Goal: Task Accomplishment & Management: Manage account settings

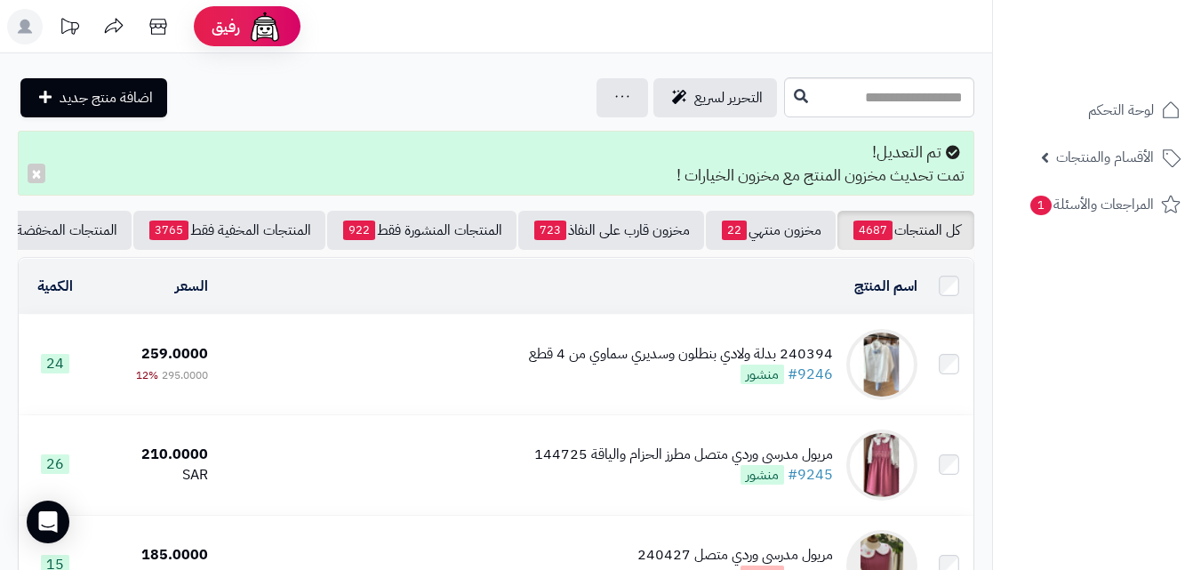
click at [32, 27] on rect at bounding box center [25, 27] width 36 height 36
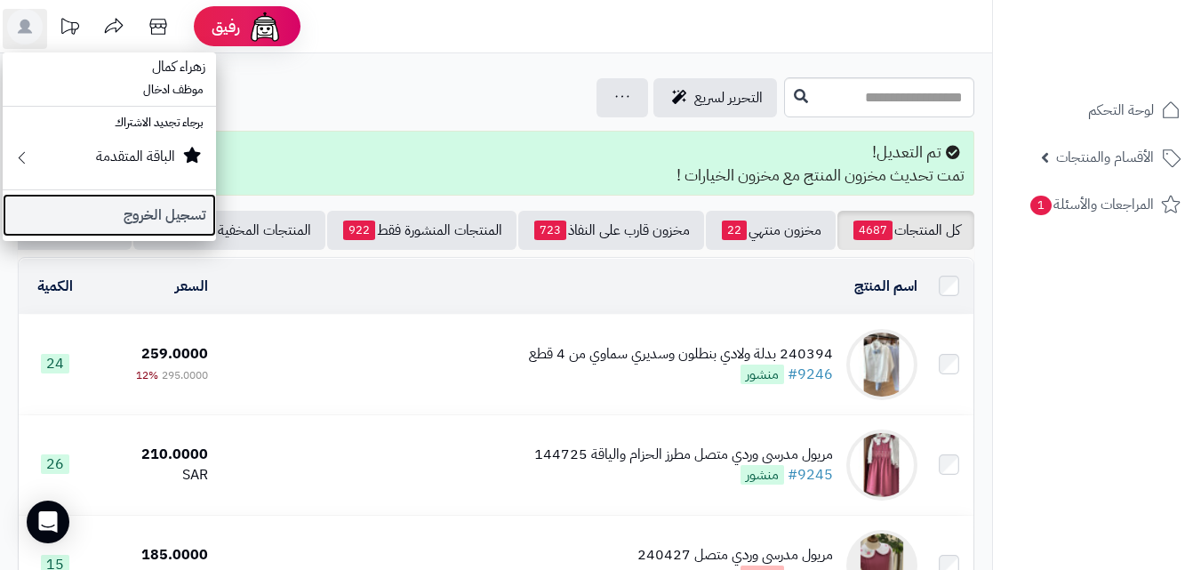
click at [144, 210] on link "تسجيل الخروج" at bounding box center [109, 215] width 213 height 43
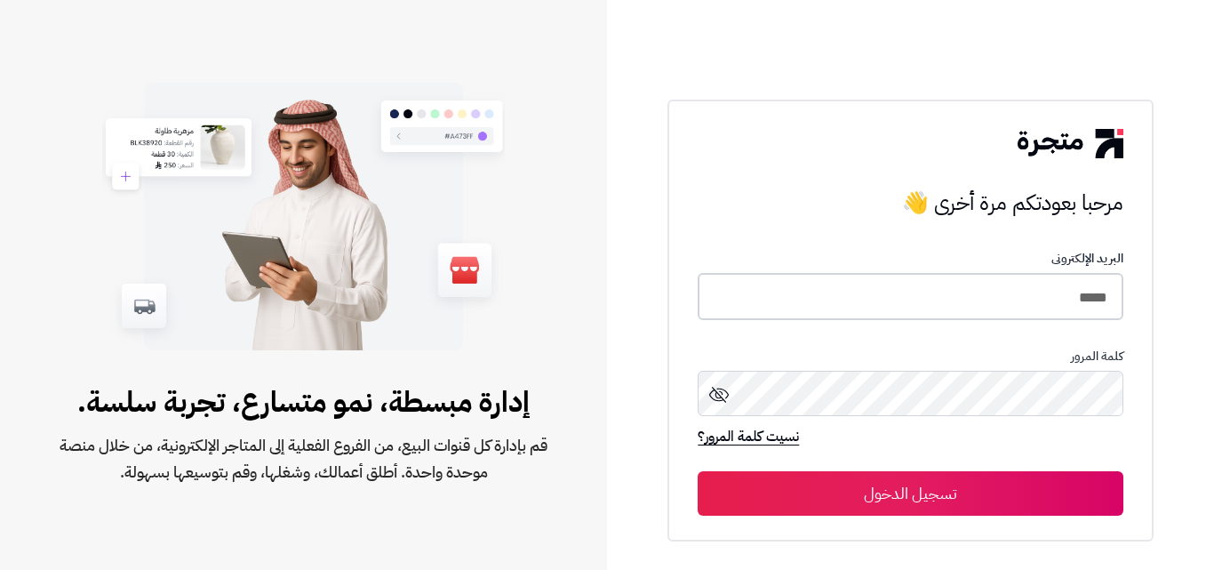
click at [1071, 305] on input "*****" at bounding box center [910, 296] width 425 height 47
type input "*****"
click at [698, 471] on button "تسجيل الدخول" at bounding box center [910, 493] width 425 height 44
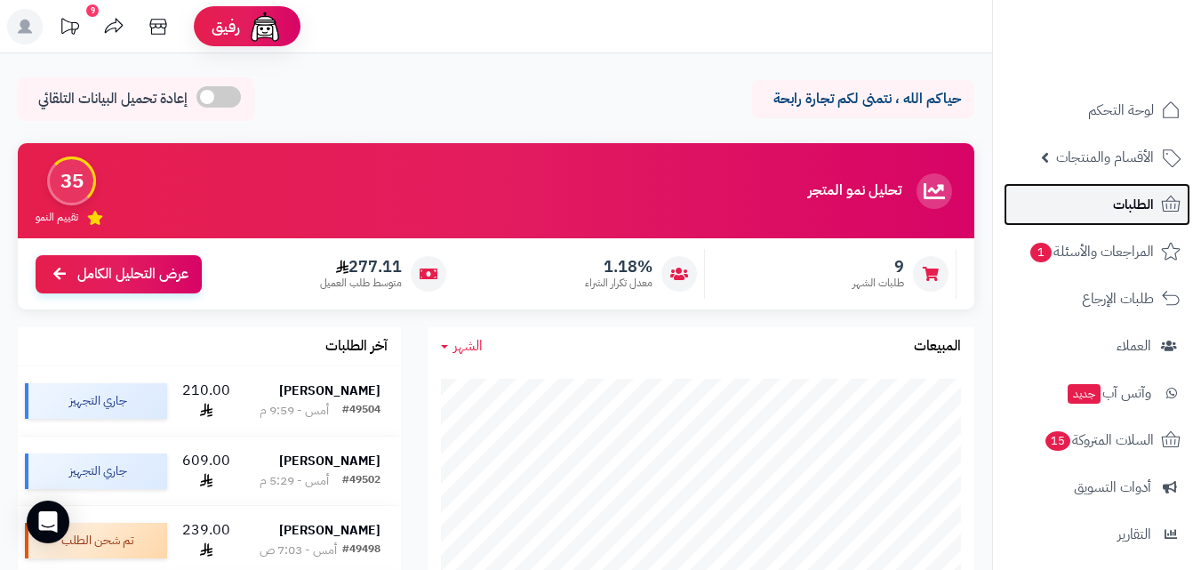
click at [1101, 204] on link "الطلبات" at bounding box center [1096, 204] width 187 height 43
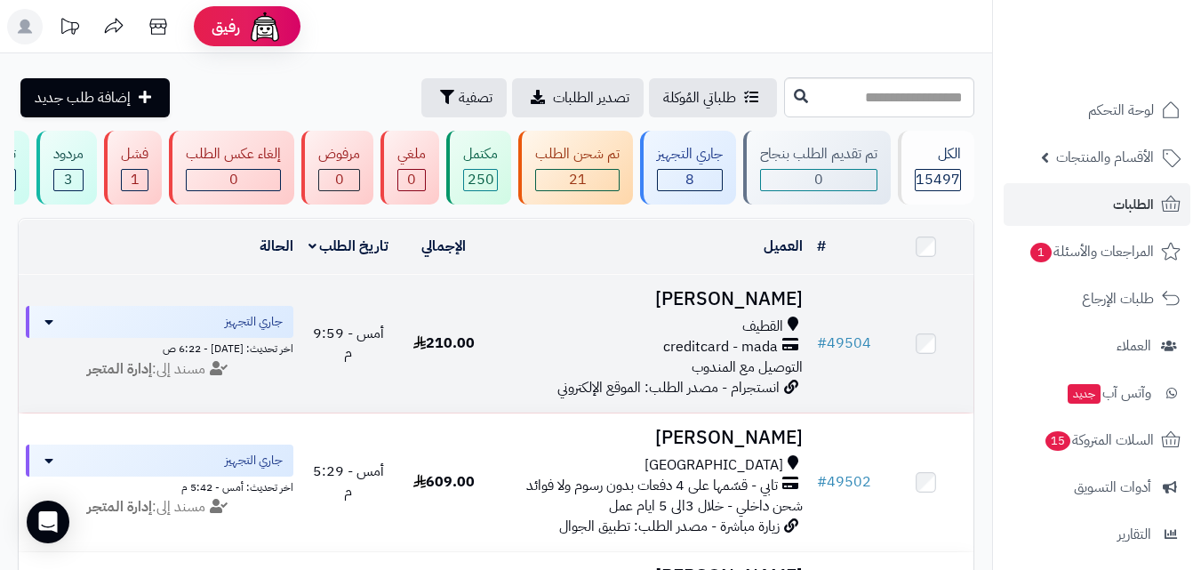
click at [722, 309] on h3 "[PERSON_NAME]" at bounding box center [651, 299] width 304 height 20
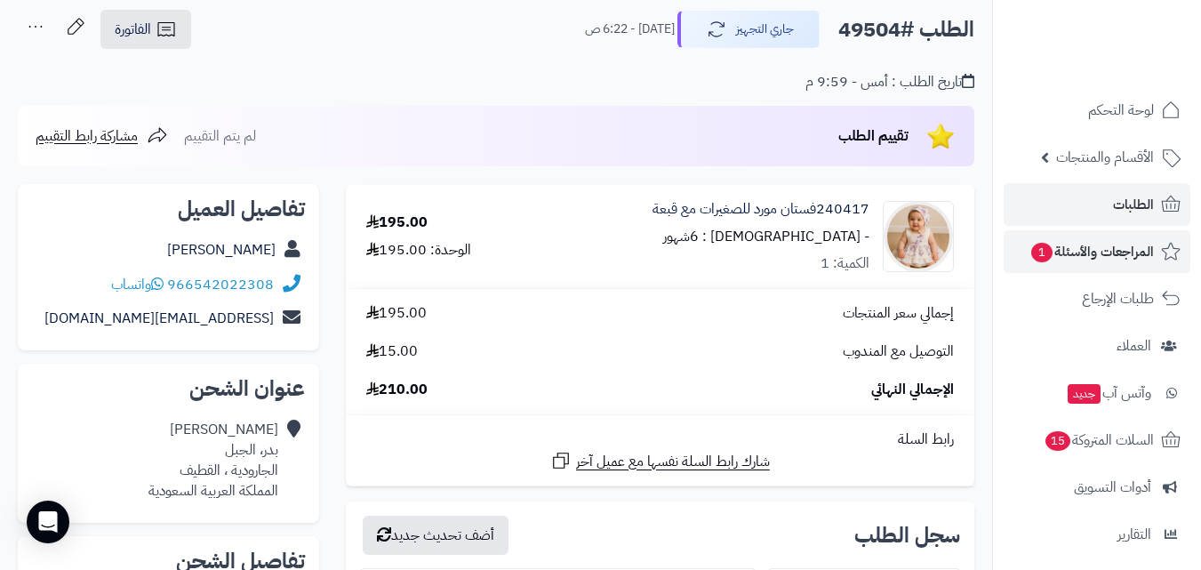
scroll to position [89, 0]
click at [1107, 206] on link "الطلبات" at bounding box center [1096, 204] width 187 height 43
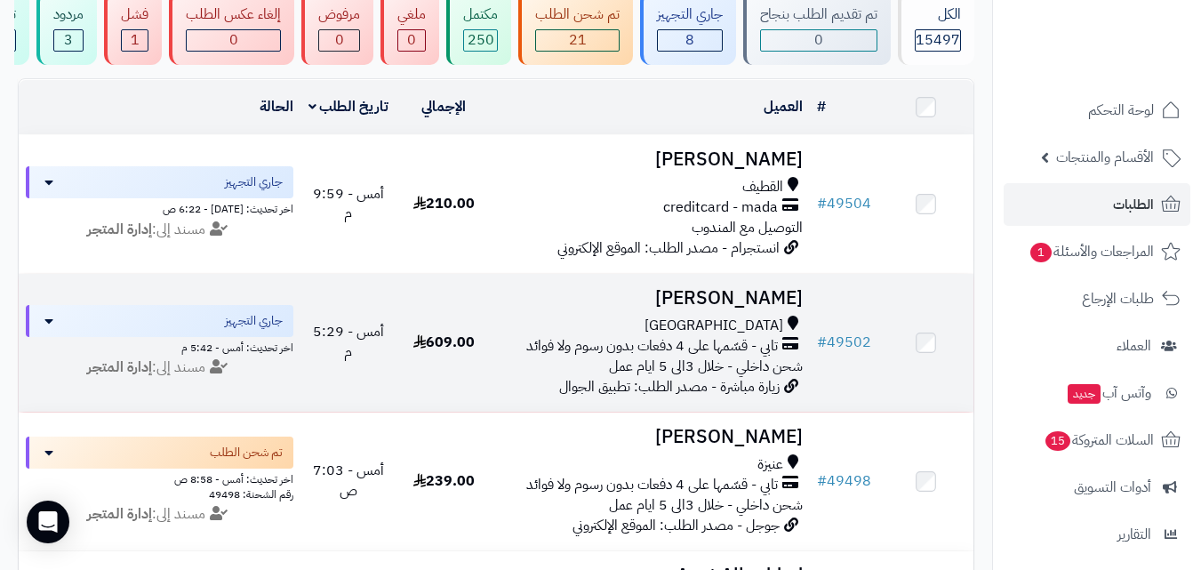
scroll to position [178, 0]
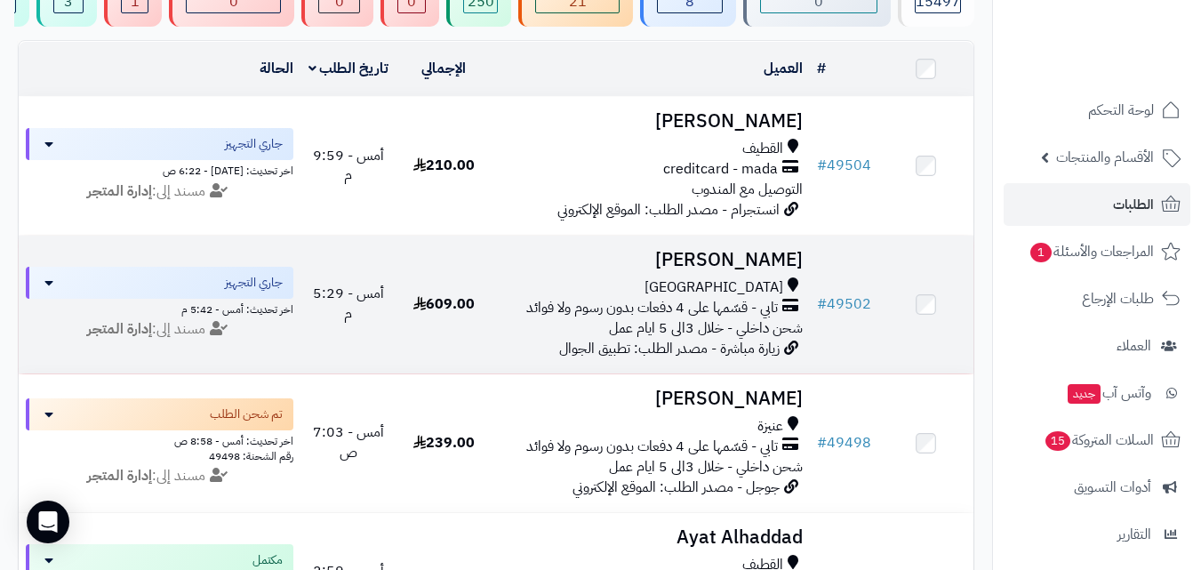
click at [667, 308] on span "تابي - قسّمها على 4 دفعات بدون رسوم ولا فوائد" at bounding box center [652, 308] width 252 height 20
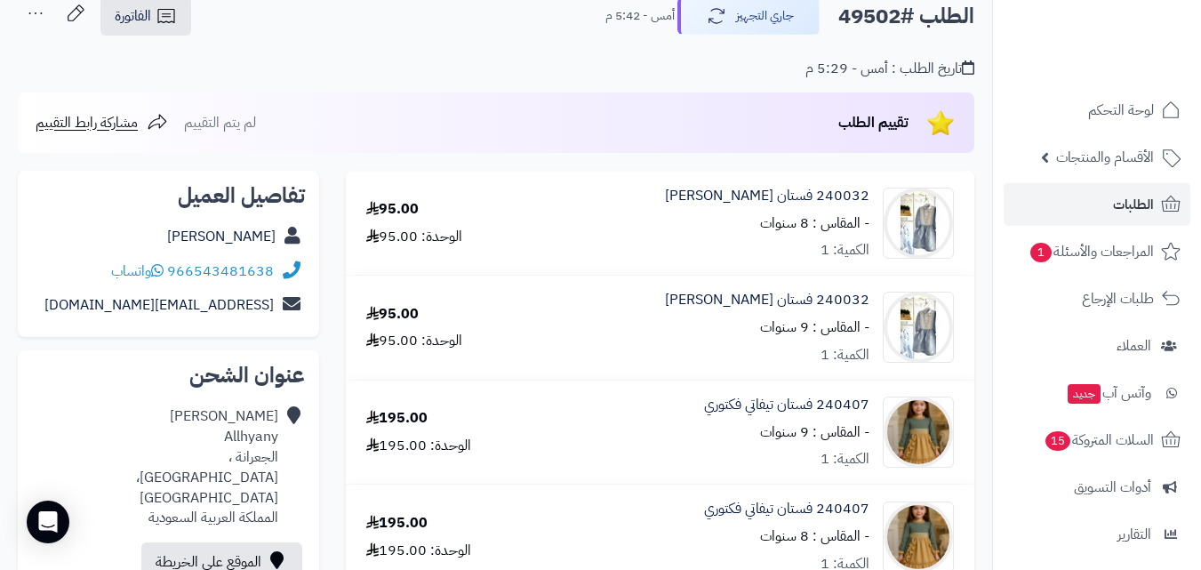
scroll to position [89, 0]
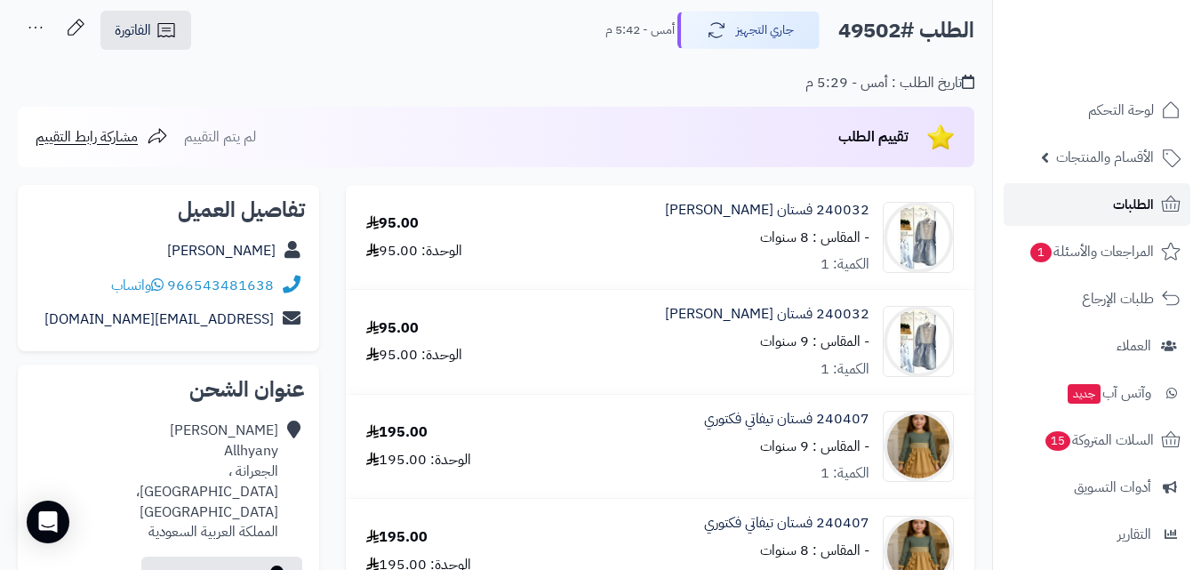
click at [1134, 212] on span "الطلبات" at bounding box center [1133, 204] width 41 height 25
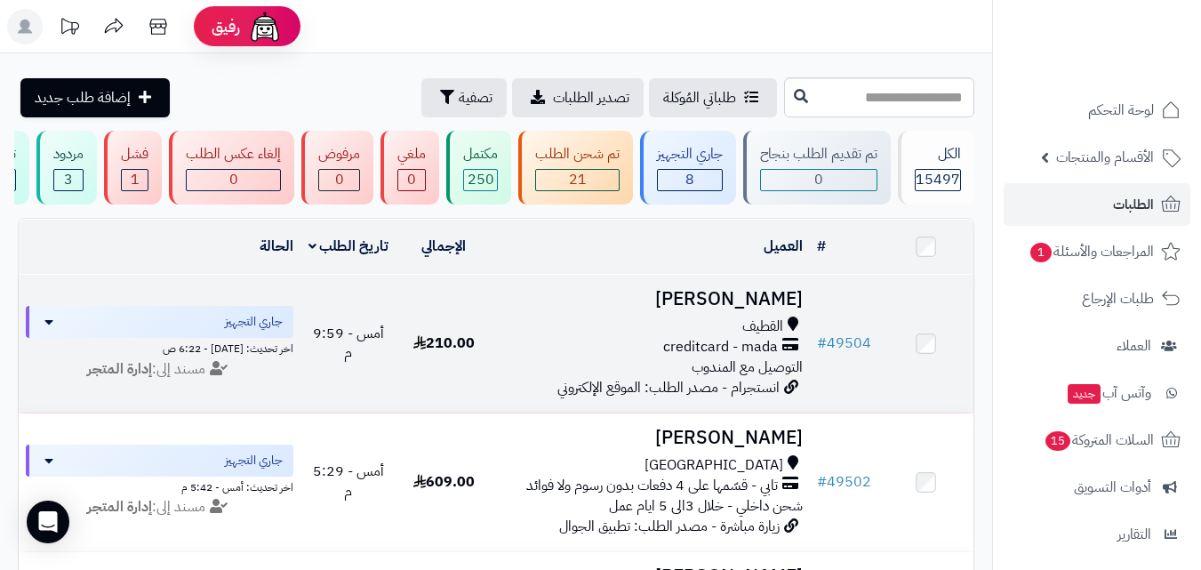
click at [771, 353] on span "creditcard - mada" at bounding box center [720, 347] width 115 height 20
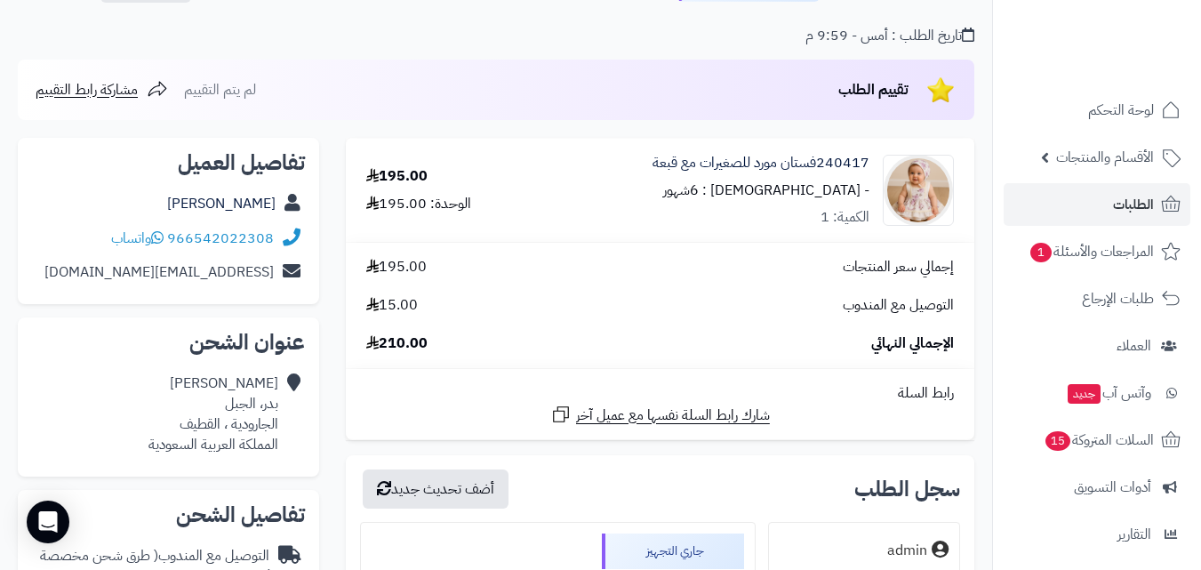
scroll to position [178, 0]
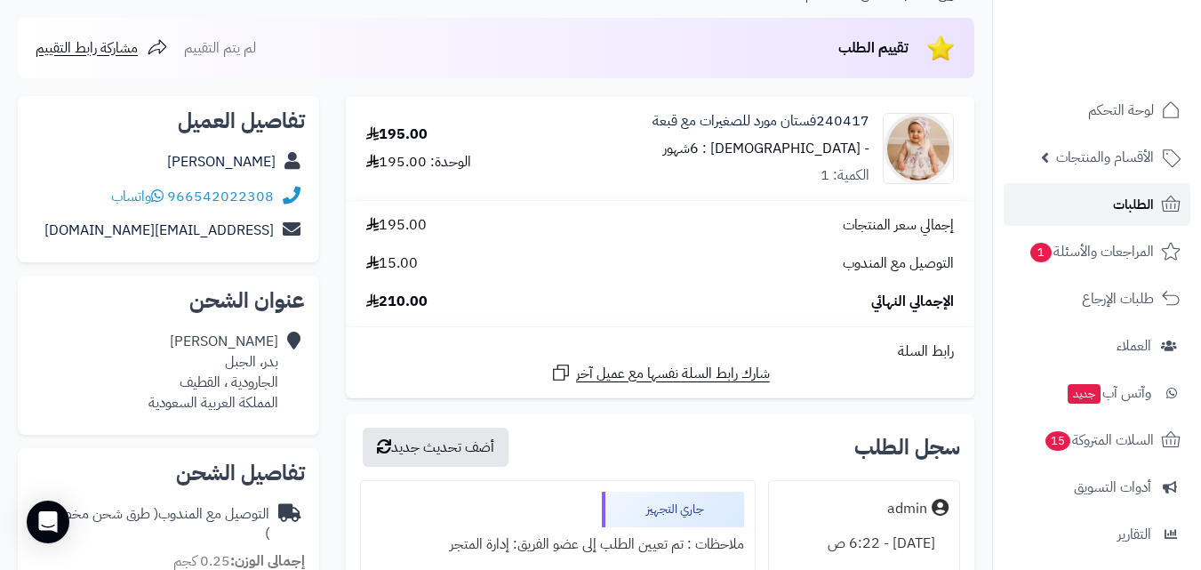
click at [1134, 207] on span "الطلبات" at bounding box center [1133, 204] width 41 height 25
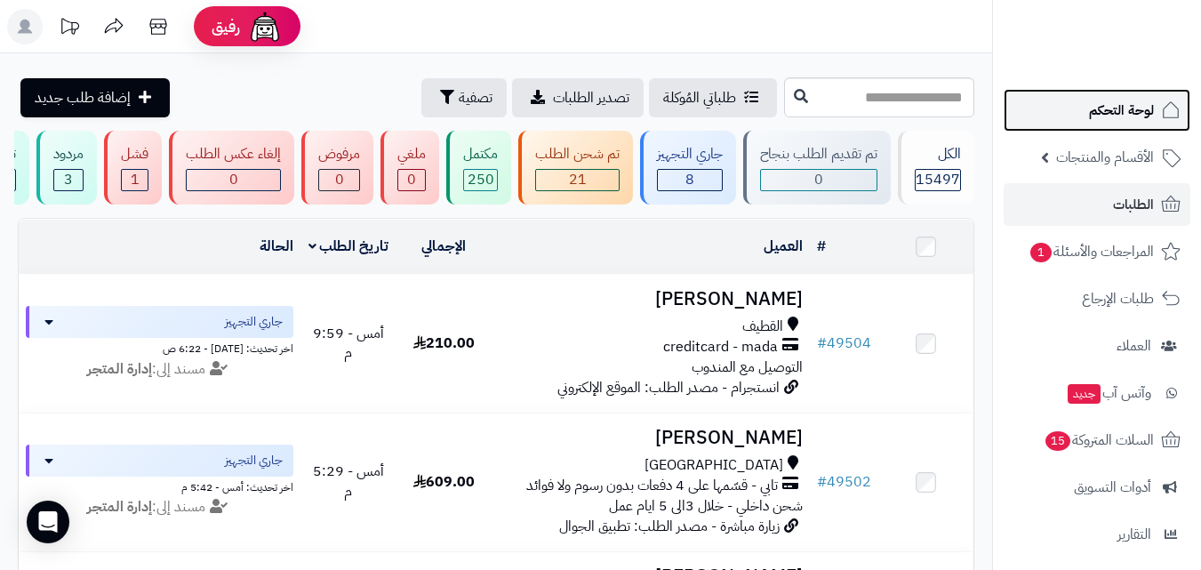
click at [1118, 113] on span "لوحة التحكم" at bounding box center [1121, 110] width 65 height 25
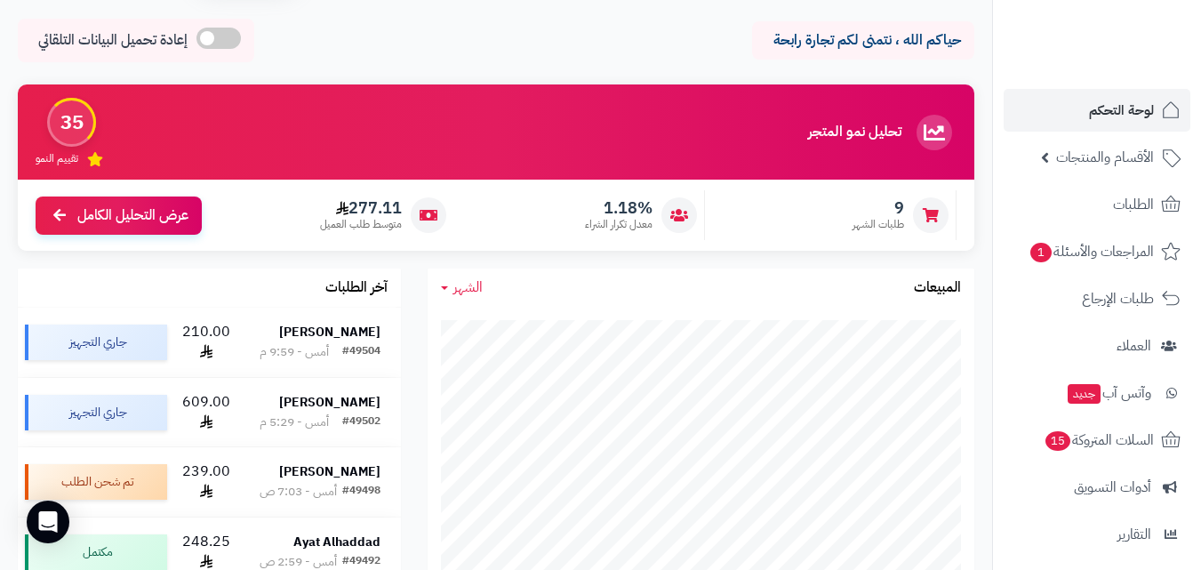
scroll to position [89, 0]
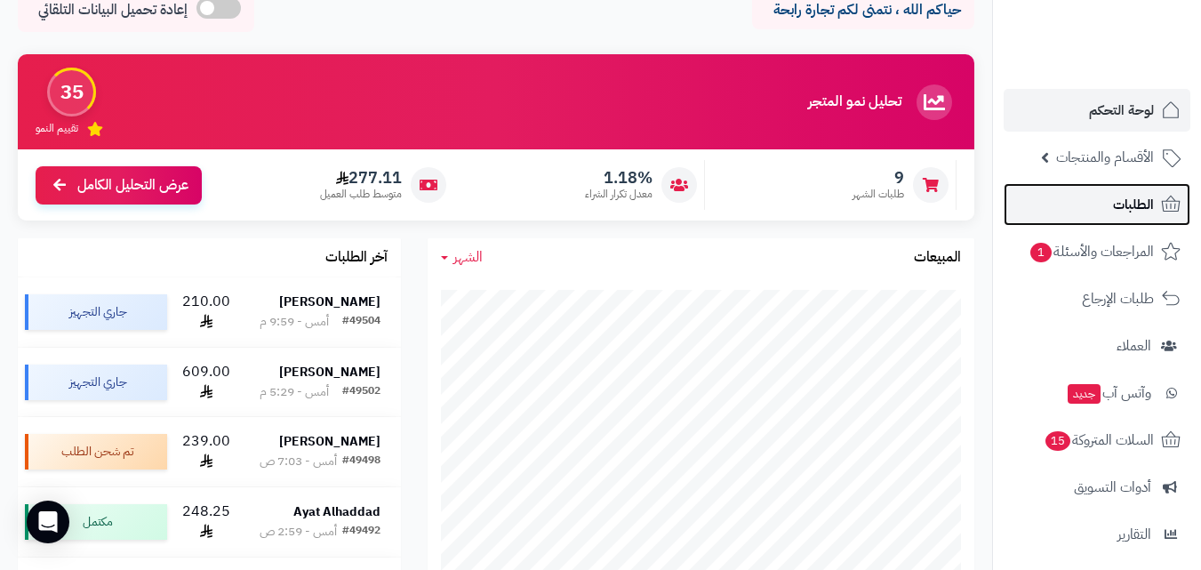
click at [1152, 208] on span "الطلبات" at bounding box center [1133, 204] width 41 height 25
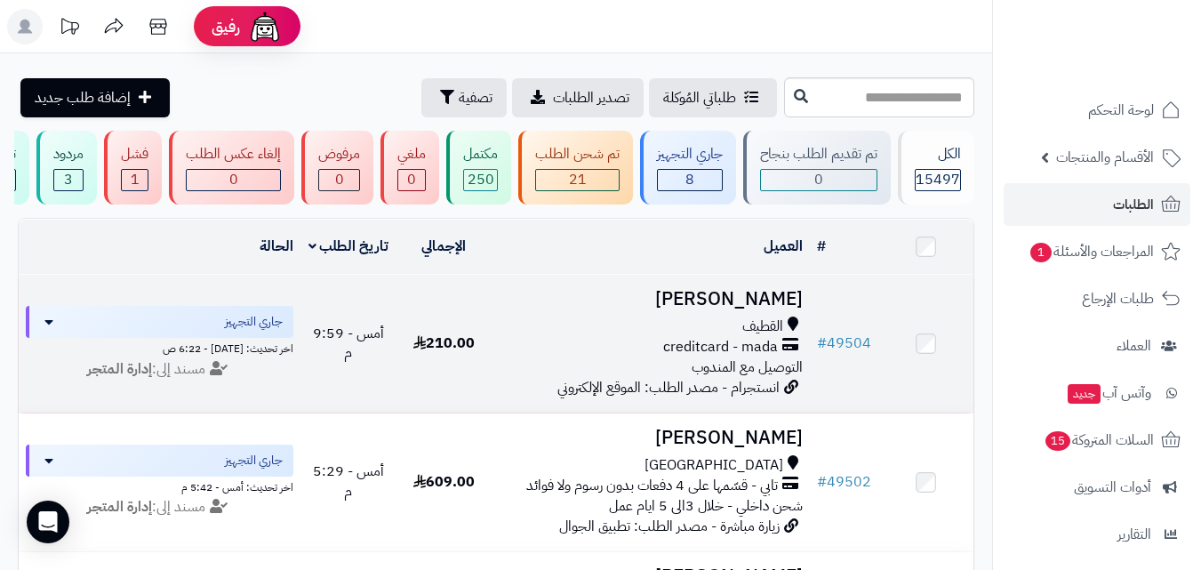
click at [743, 309] on h3 "[PERSON_NAME]" at bounding box center [651, 299] width 304 height 20
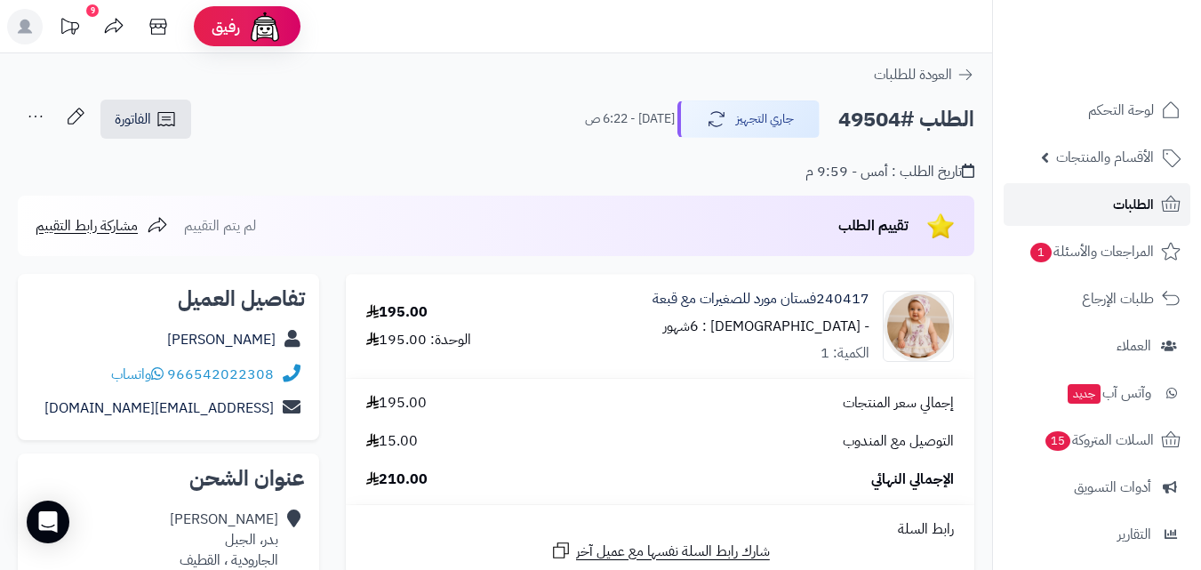
click at [1119, 205] on span "الطلبات" at bounding box center [1133, 204] width 41 height 25
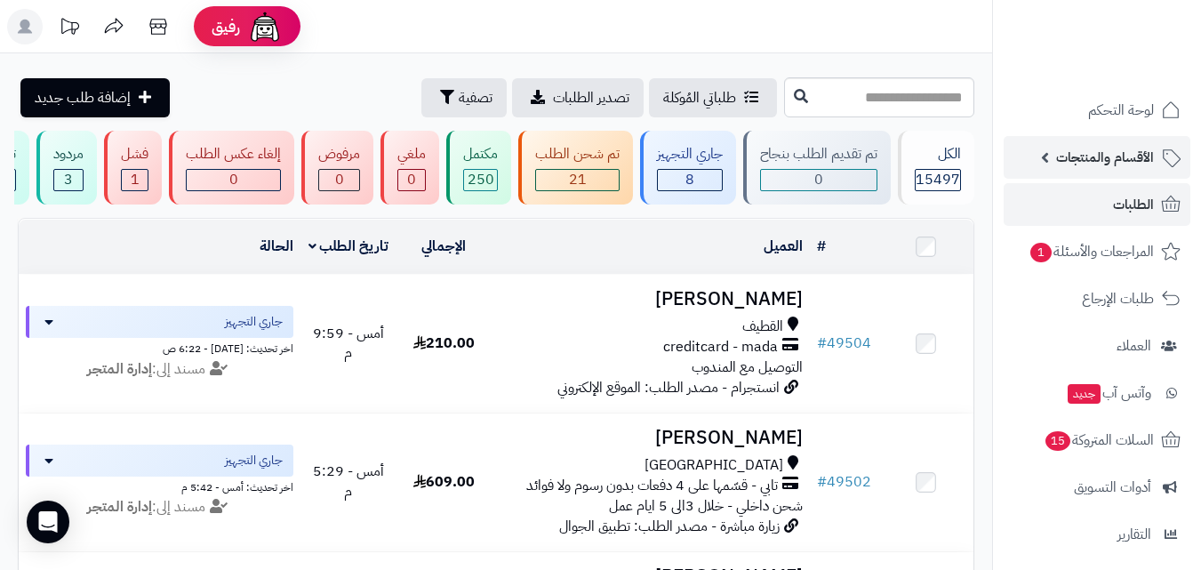
click at [1100, 162] on span "الأقسام والمنتجات" at bounding box center [1105, 157] width 98 height 25
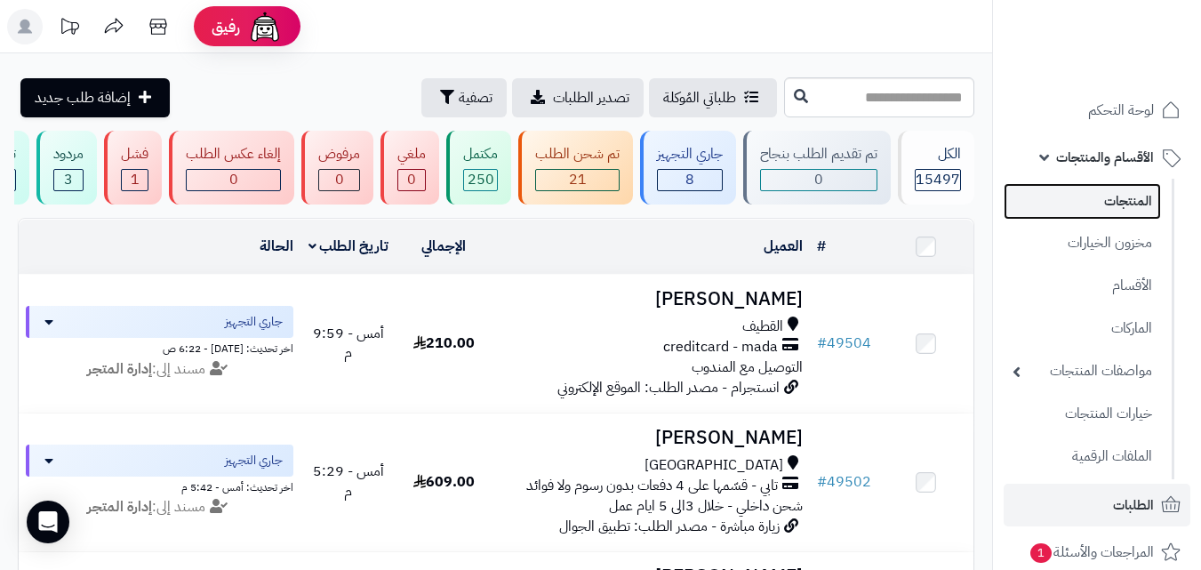
click at [1101, 198] on link "المنتجات" at bounding box center [1081, 201] width 157 height 36
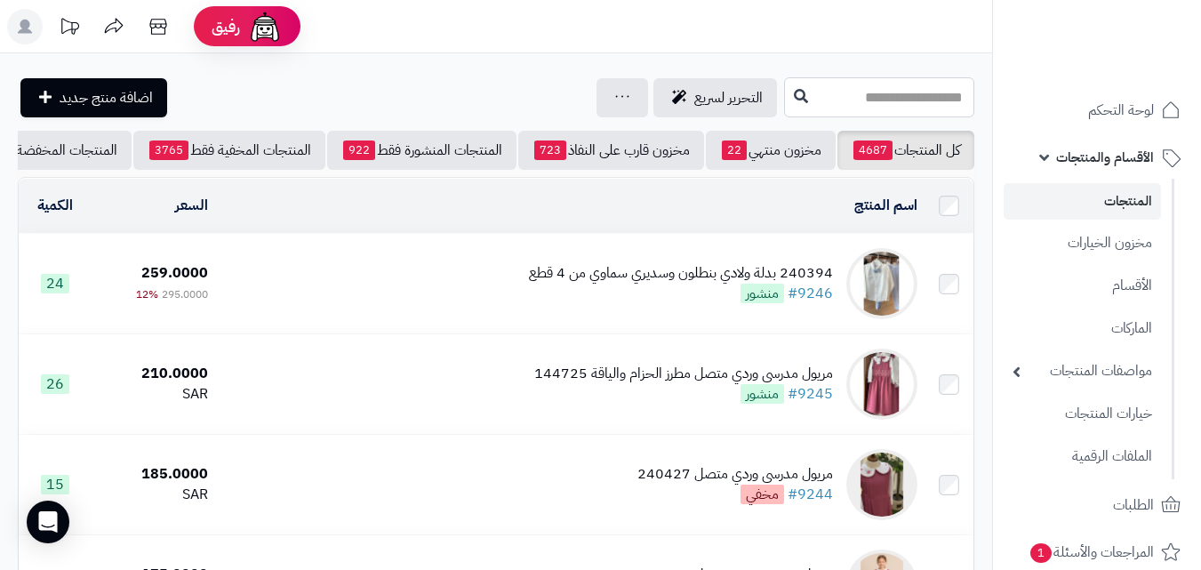
click at [907, 105] on input "text" at bounding box center [879, 97] width 190 height 40
type input "******"
click at [787, 102] on button at bounding box center [800, 96] width 27 height 34
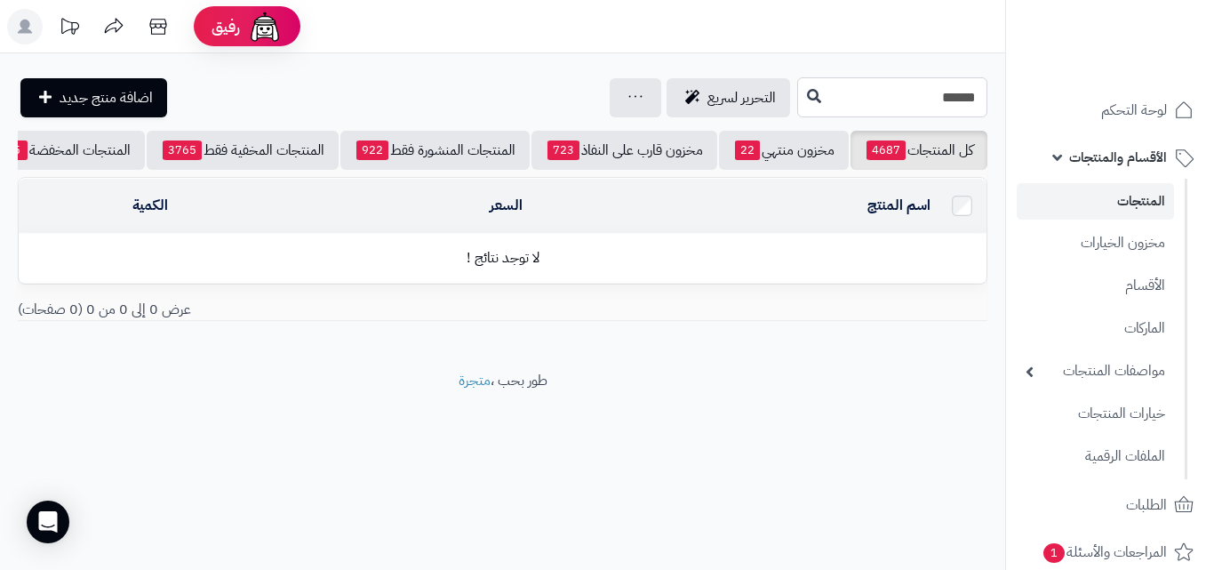
click at [907, 103] on input "******" at bounding box center [892, 97] width 190 height 40
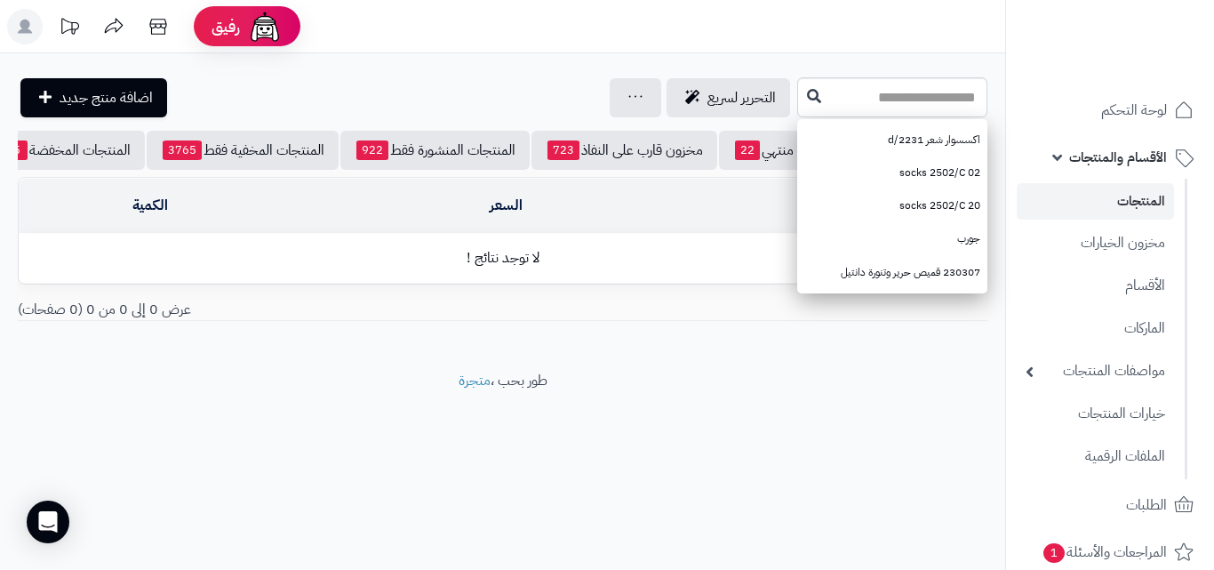
click at [1109, 204] on link "المنتجات" at bounding box center [1095, 201] width 157 height 36
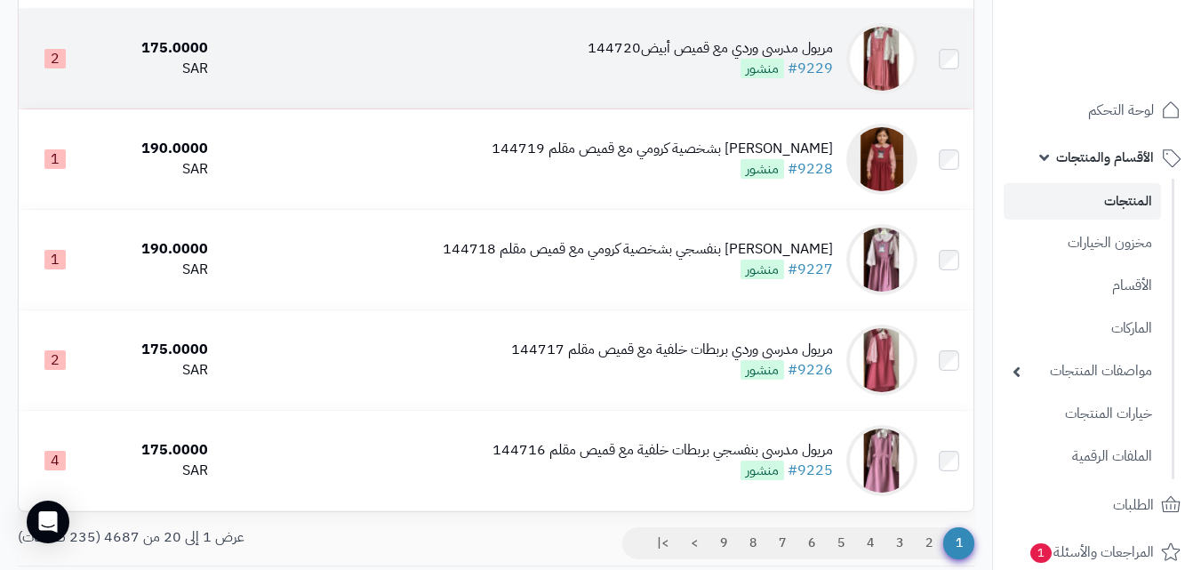
scroll to position [1877, 0]
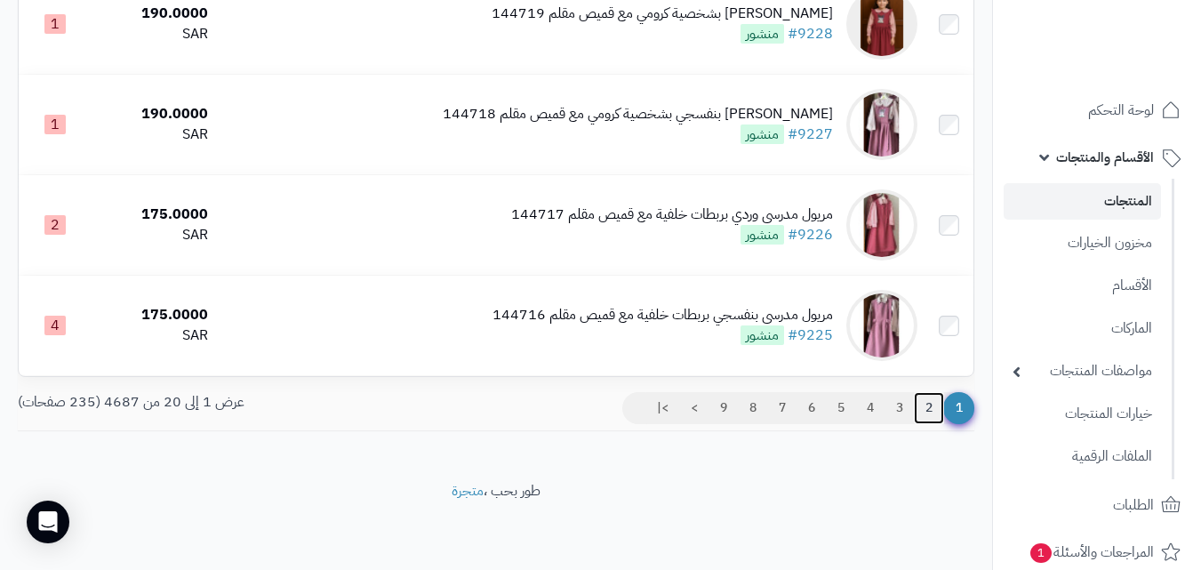
click at [923, 405] on link "2" at bounding box center [929, 408] width 30 height 32
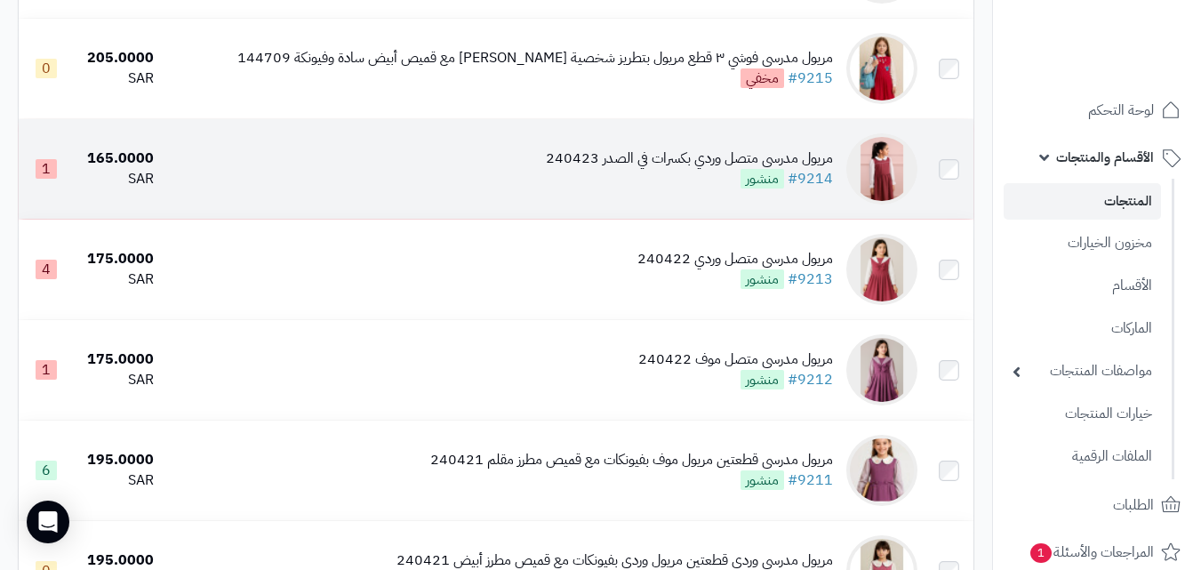
scroll to position [1333, 0]
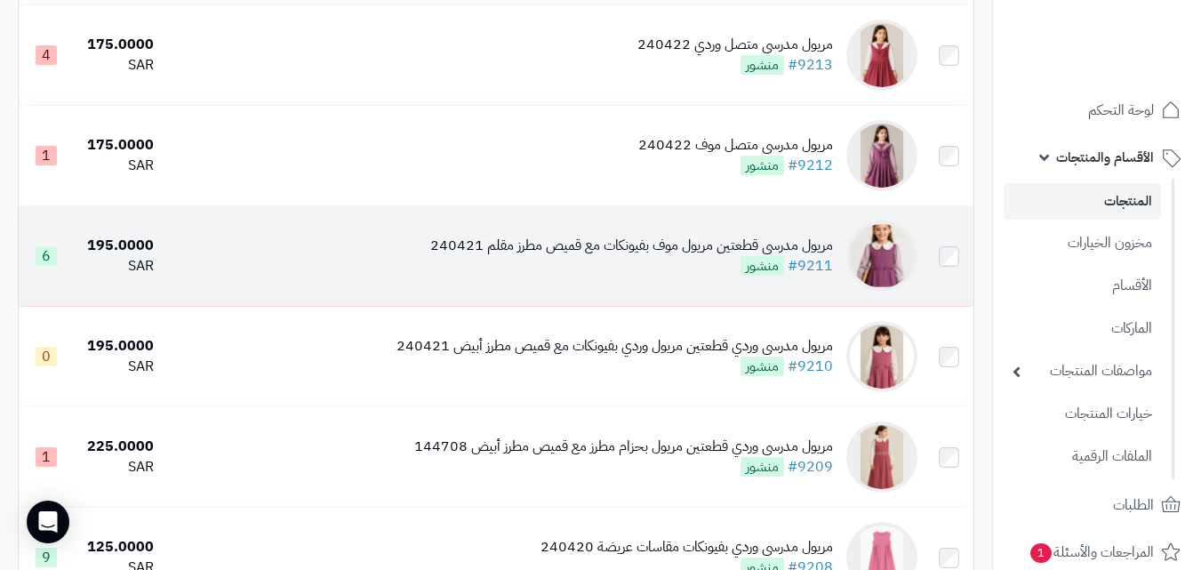
click at [590, 256] on div "مريول مدرسي قطعتين مريول موف بفيونكات مع قميص مطرز مقلم 240421" at bounding box center [631, 246] width 403 height 20
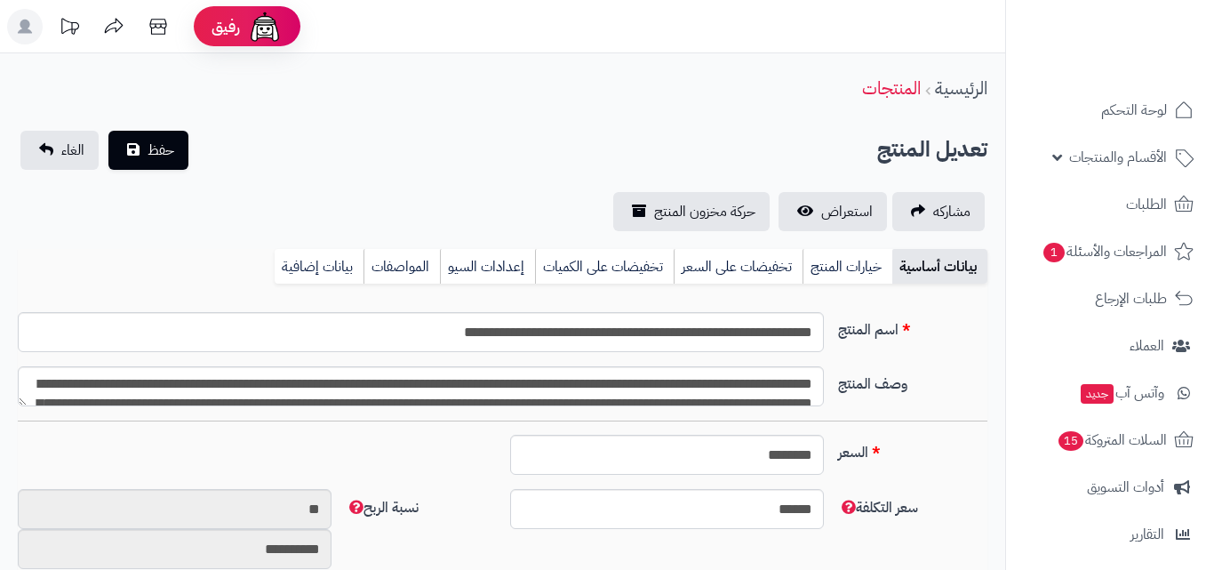
click at [842, 268] on link "خيارات المنتج" at bounding box center [848, 267] width 90 height 36
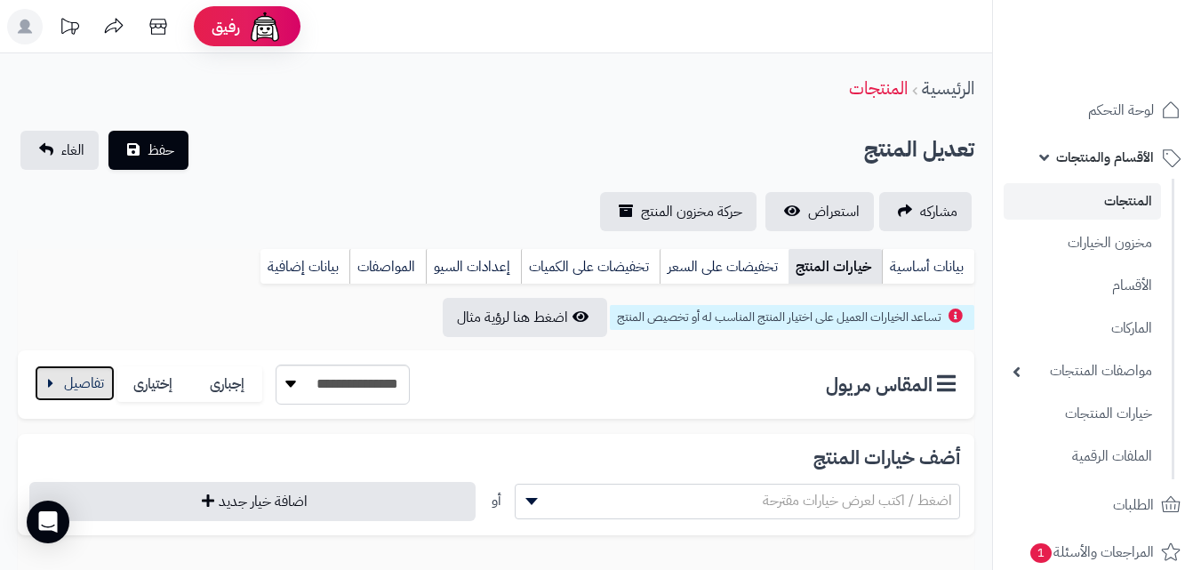
click at [96, 397] on button "button" at bounding box center [75, 383] width 80 height 36
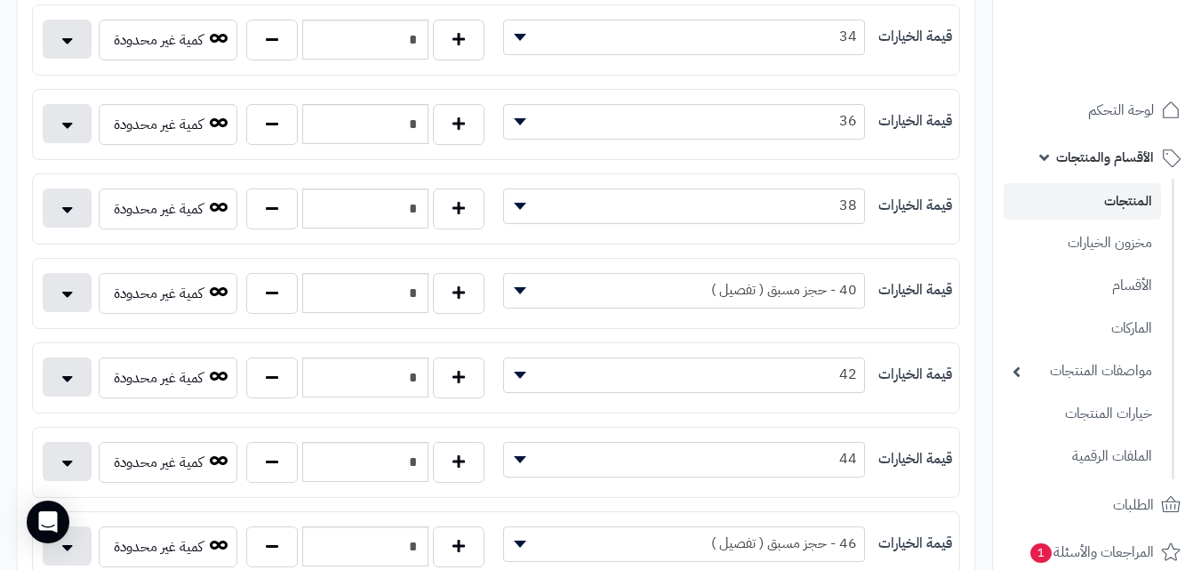
scroll to position [444, 0]
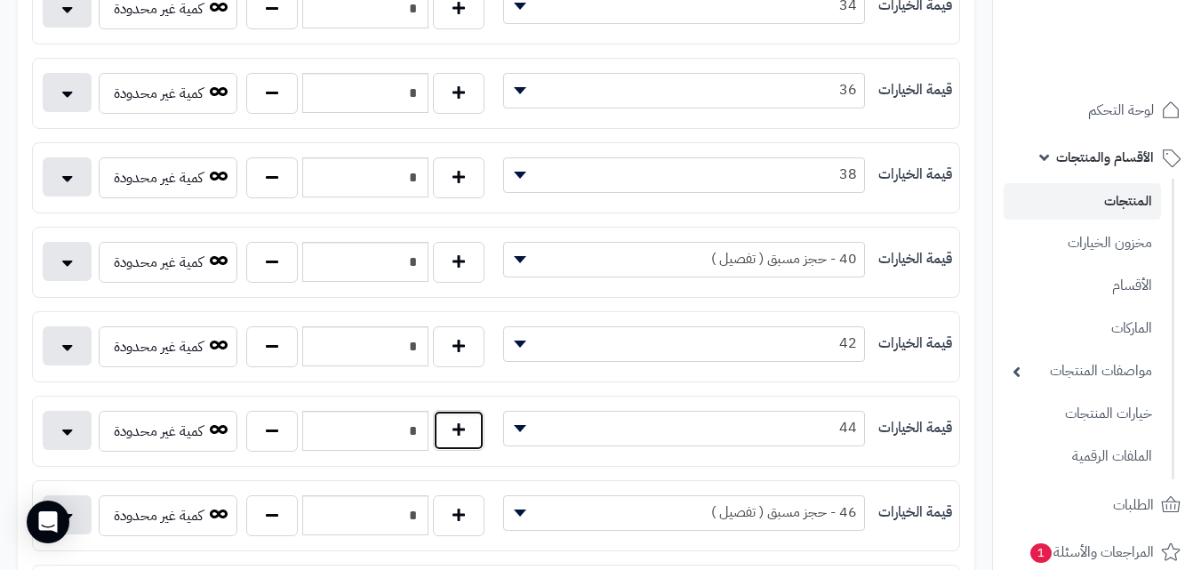
click at [439, 424] on button "button" at bounding box center [459, 430] width 52 height 41
type input "*"
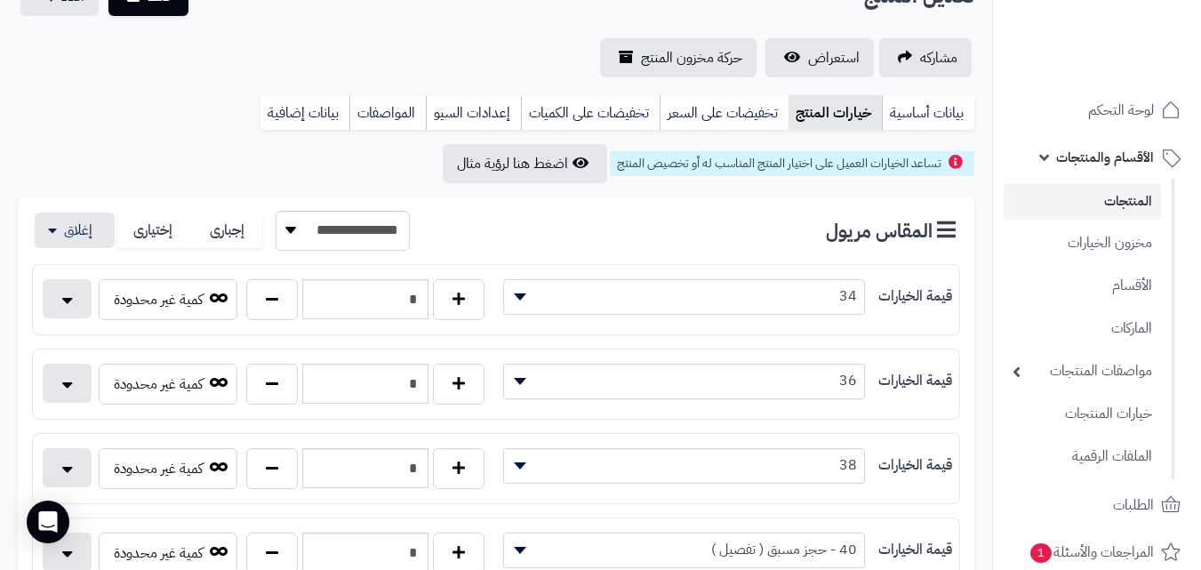
scroll to position [0, 0]
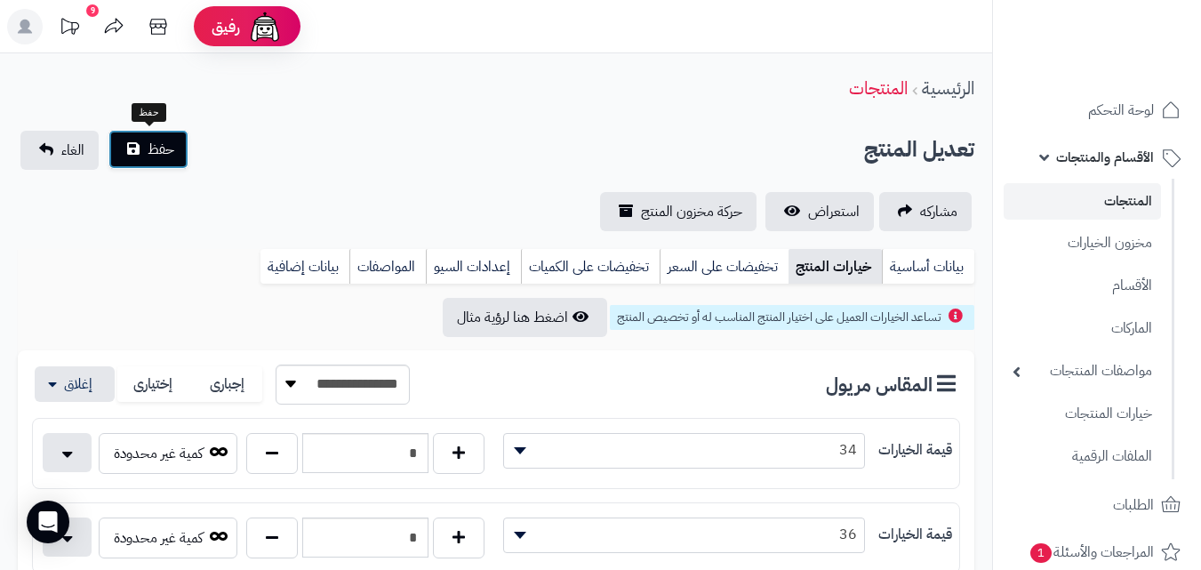
click at [145, 151] on button "حفظ" at bounding box center [148, 149] width 80 height 39
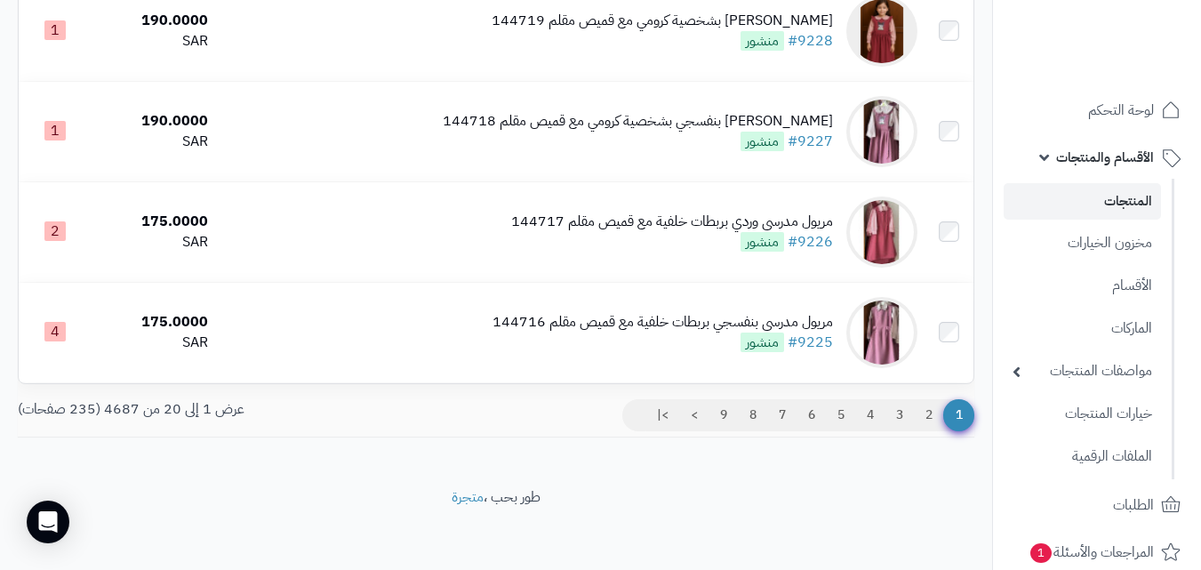
scroll to position [1957, 0]
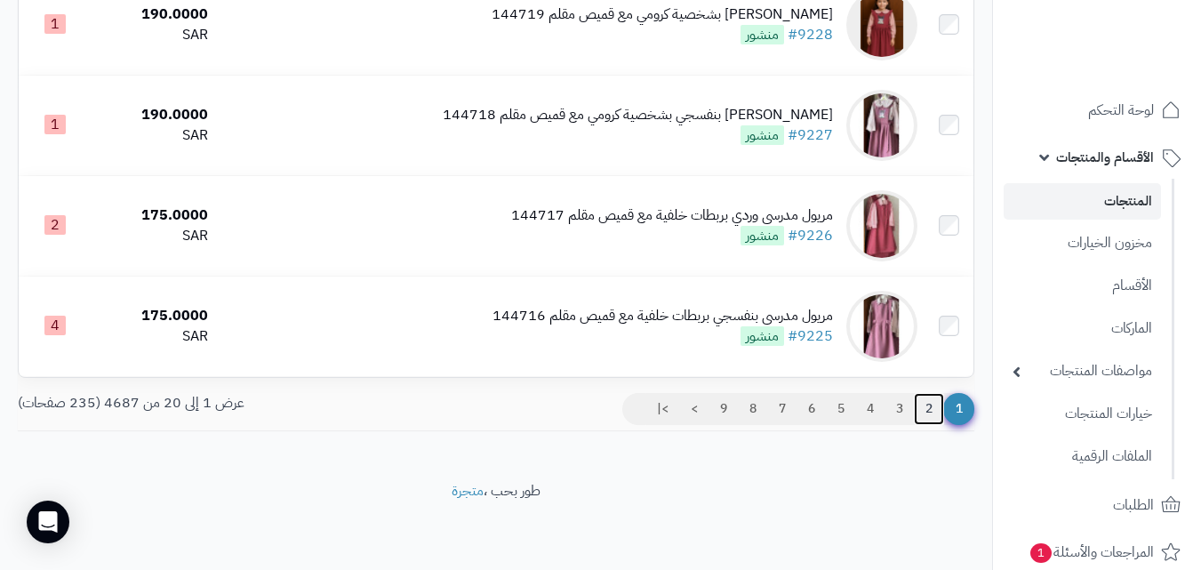
click at [927, 411] on link "2" at bounding box center [929, 409] width 30 height 32
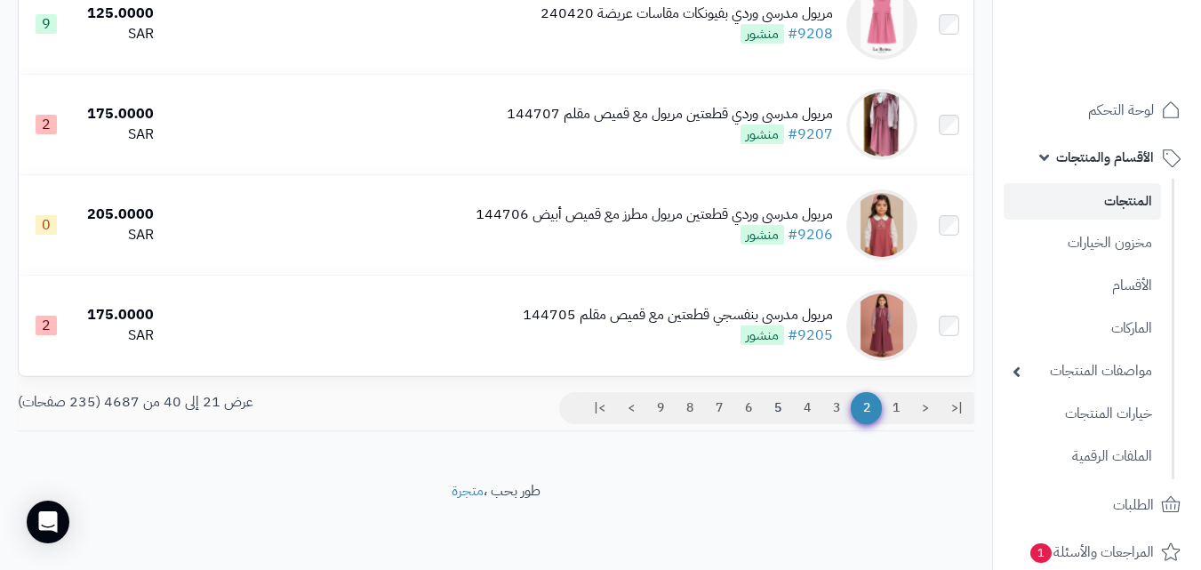
scroll to position [1877, 0]
click at [829, 407] on link "3" at bounding box center [836, 408] width 30 height 32
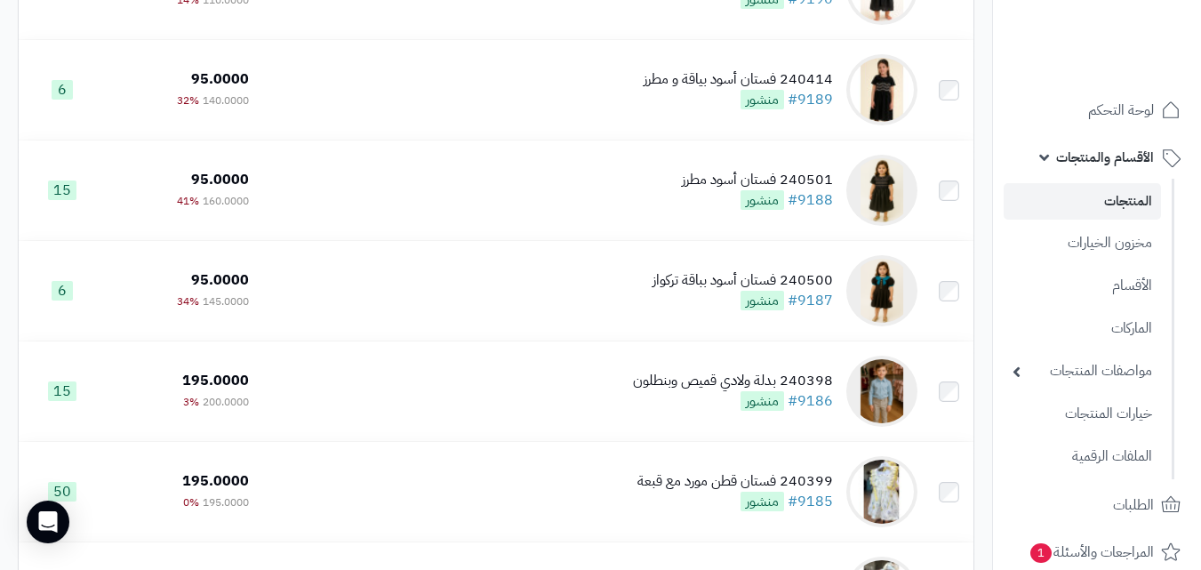
scroll to position [1877, 0]
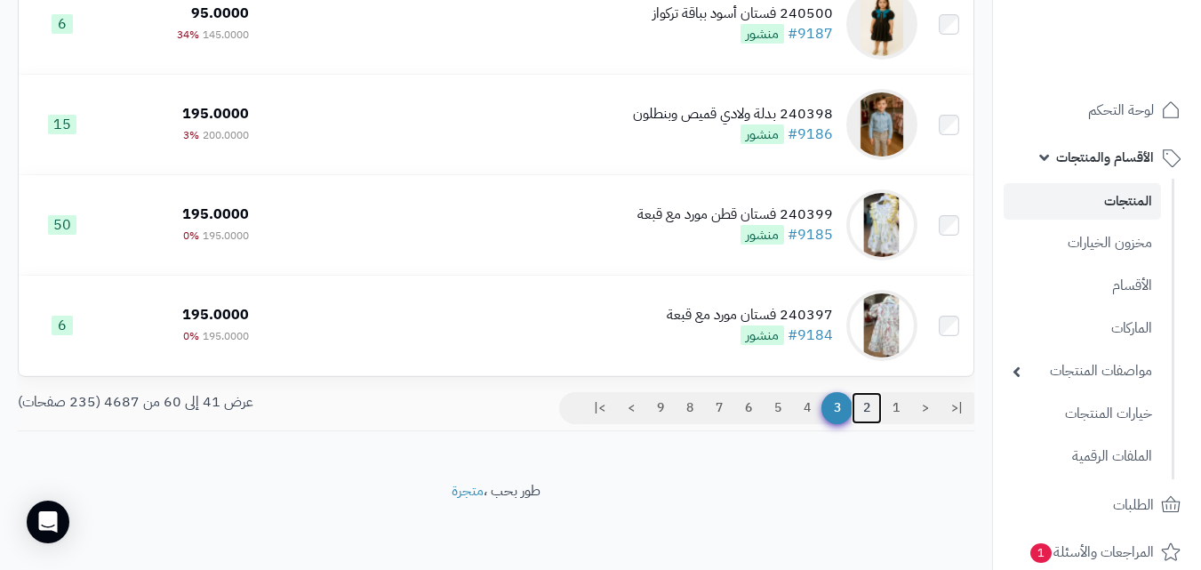
click at [862, 403] on link "2" at bounding box center [866, 408] width 30 height 32
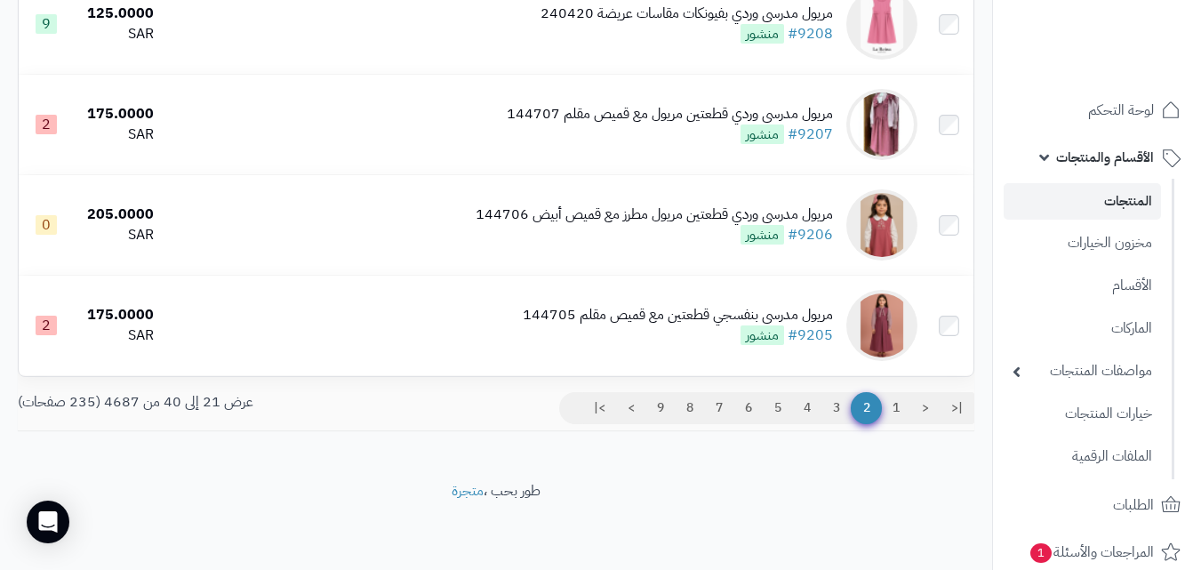
scroll to position [1877, 0]
click at [896, 411] on link "1" at bounding box center [896, 408] width 30 height 32
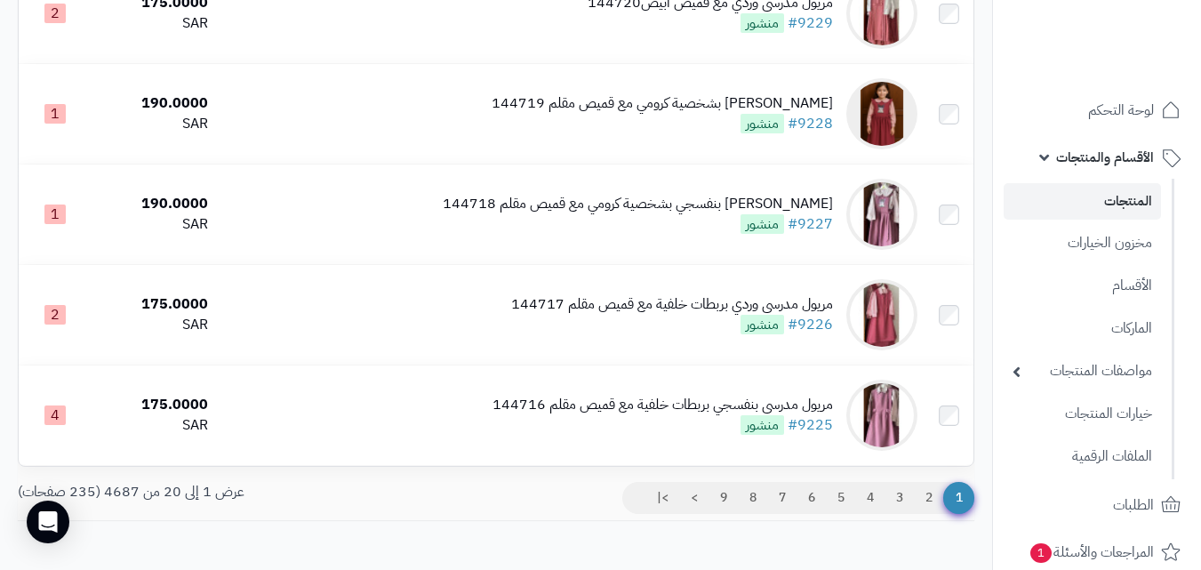
scroll to position [1778, 0]
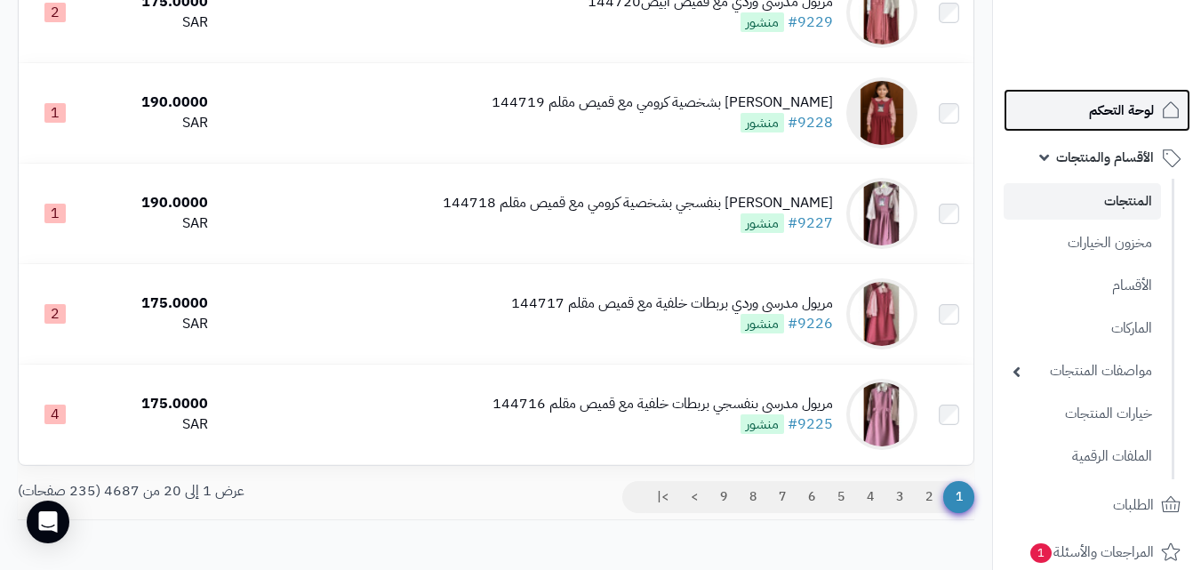
click at [1129, 110] on span "لوحة التحكم" at bounding box center [1121, 110] width 65 height 25
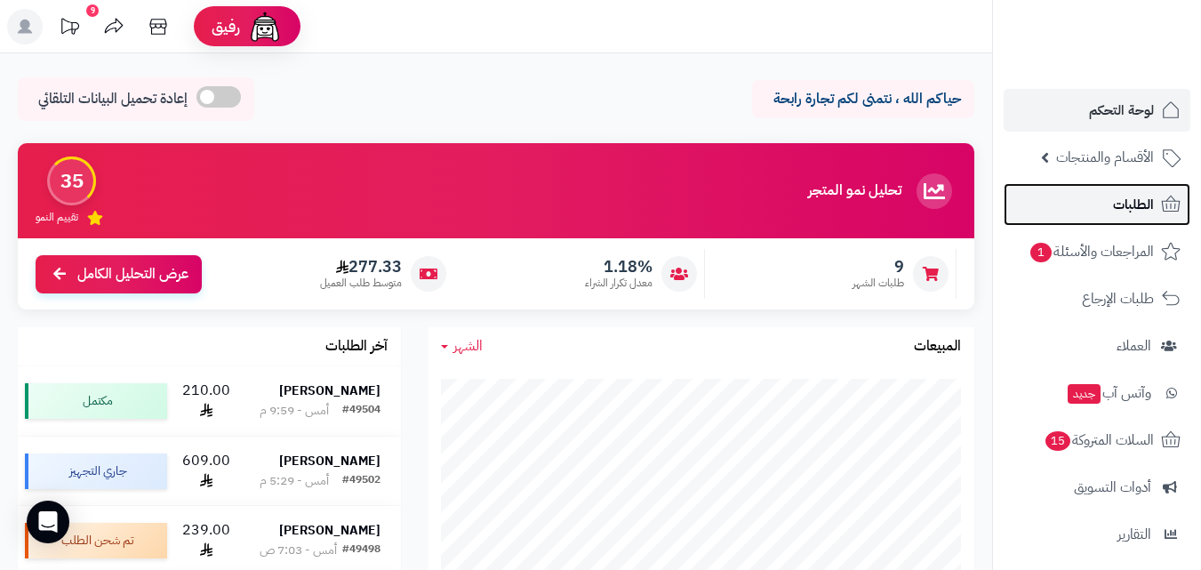
click at [1134, 204] on span "الطلبات" at bounding box center [1133, 204] width 41 height 25
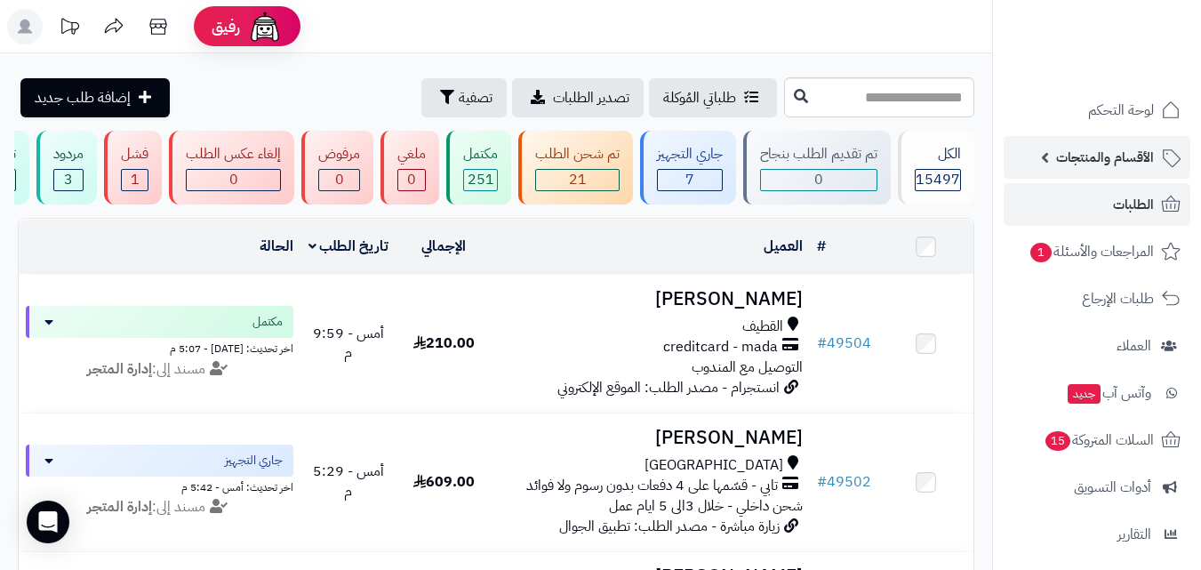
click at [1115, 156] on span "الأقسام والمنتجات" at bounding box center [1105, 157] width 98 height 25
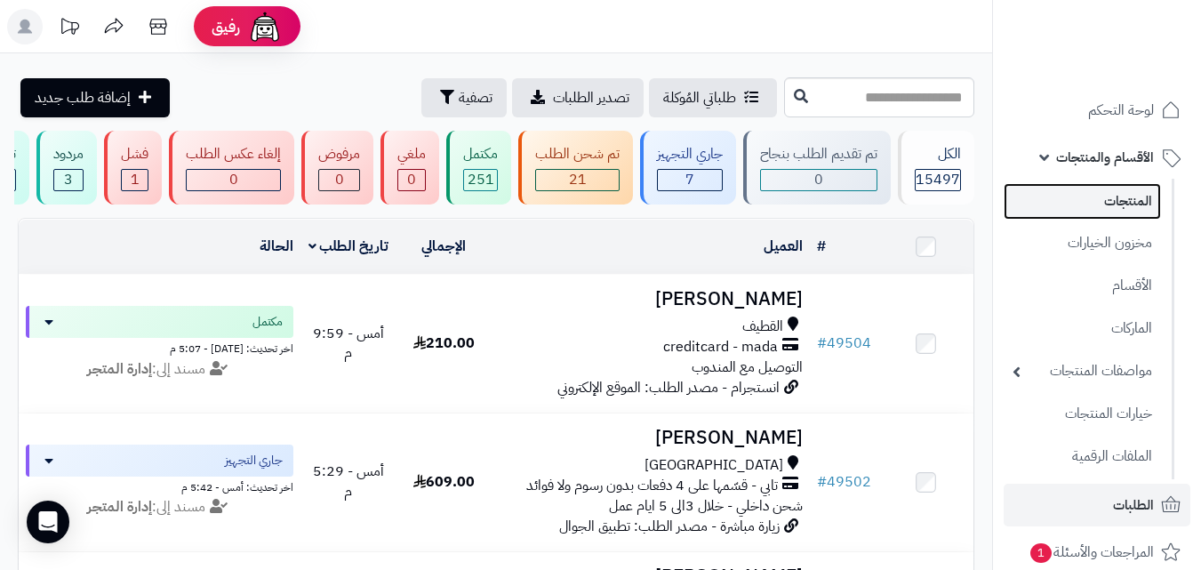
click at [1106, 201] on link "المنتجات" at bounding box center [1081, 201] width 157 height 36
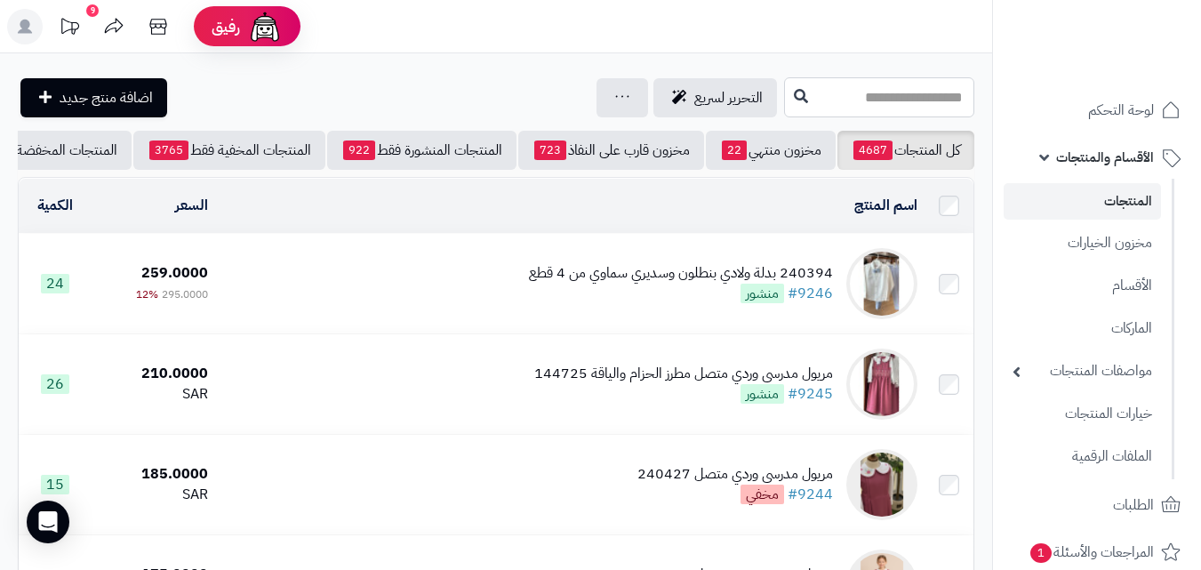
click at [893, 94] on input "text" at bounding box center [879, 97] width 190 height 40
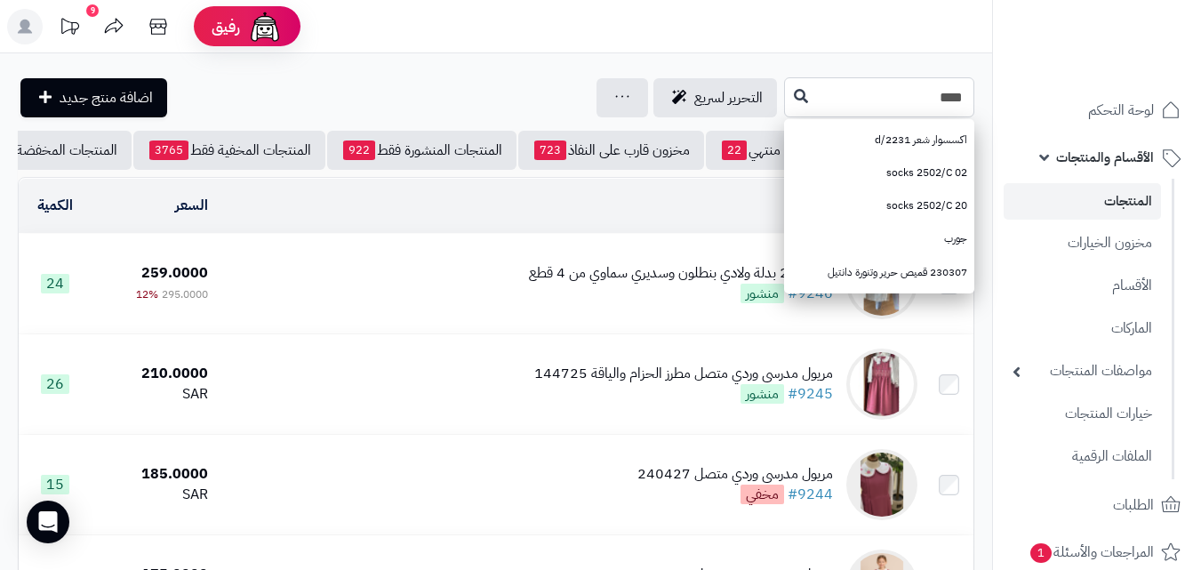
type input "*****"
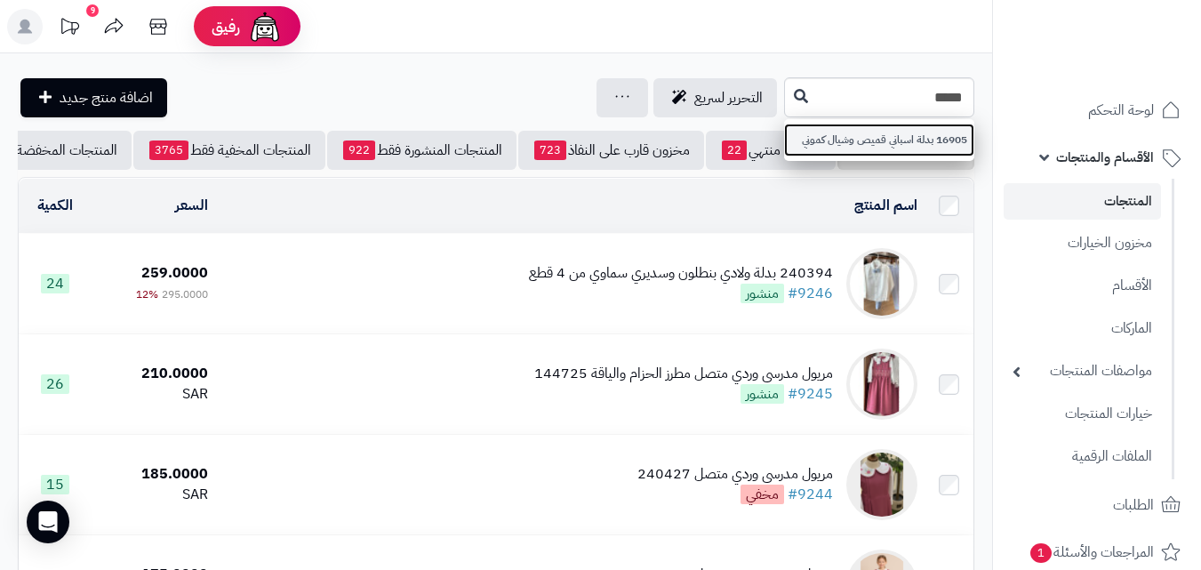
click at [884, 144] on link "16905 بدلة اسباني قميص وشيال كموني" at bounding box center [879, 140] width 190 height 33
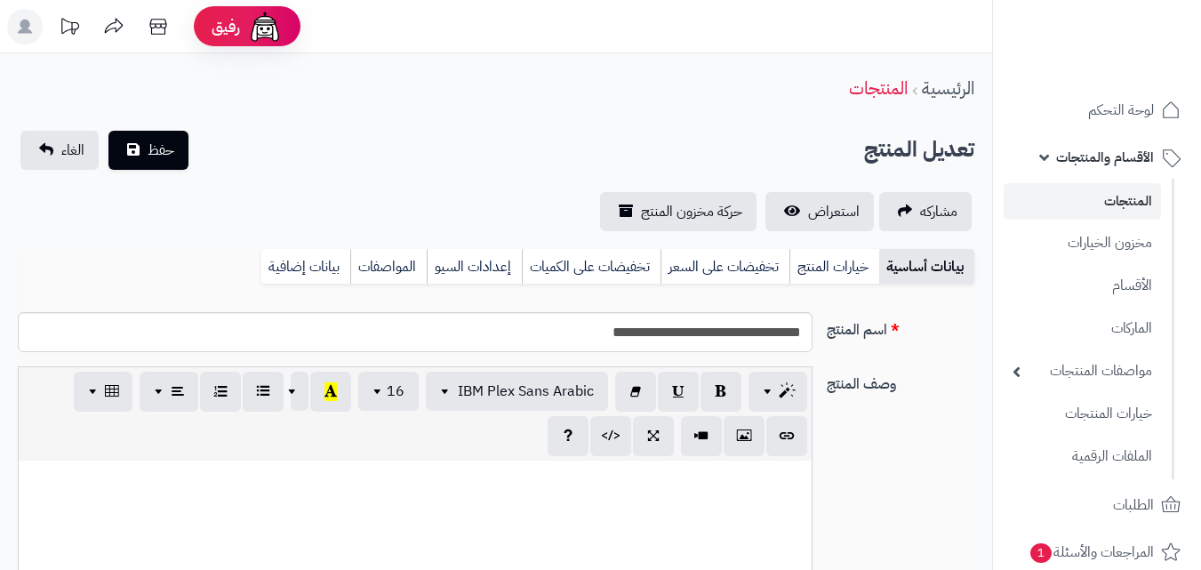
scroll to position [191, 0]
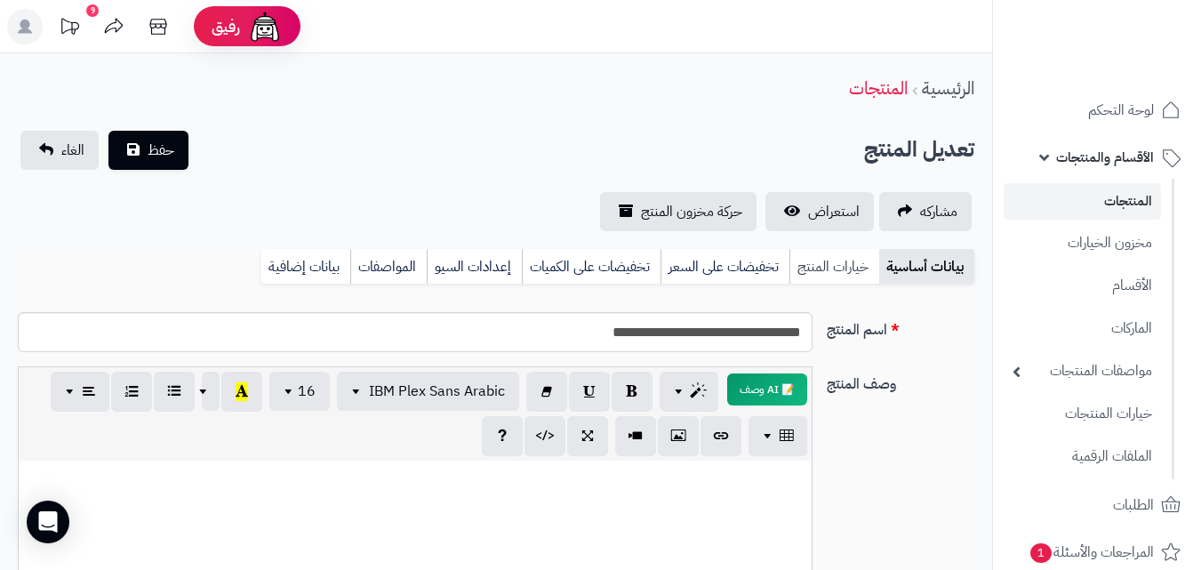
click at [834, 273] on link "خيارات المنتج" at bounding box center [834, 267] width 90 height 36
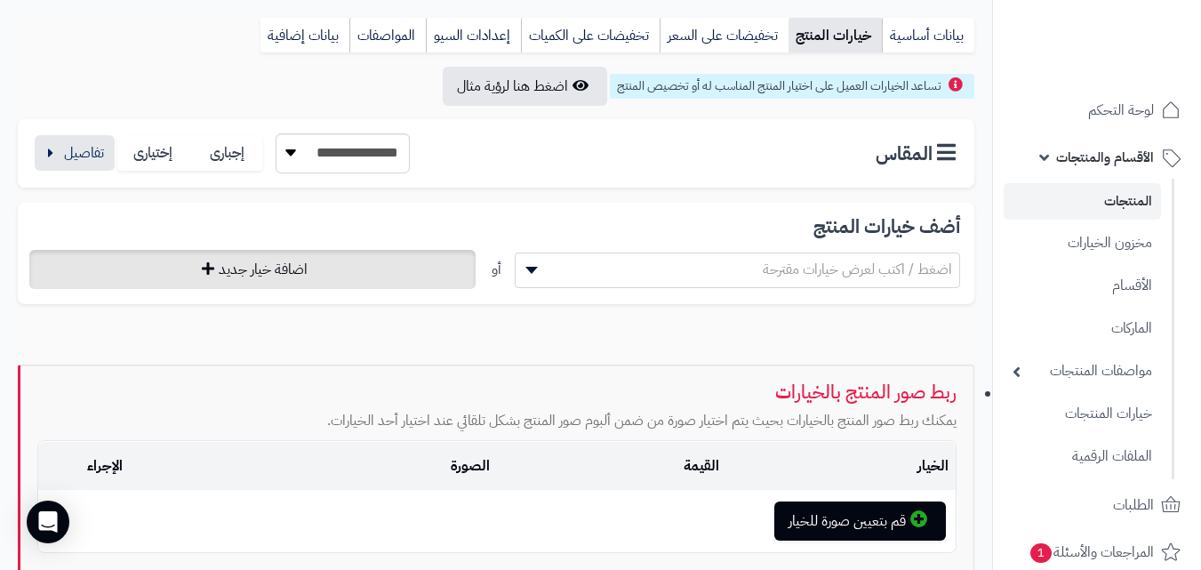
scroll to position [267, 0]
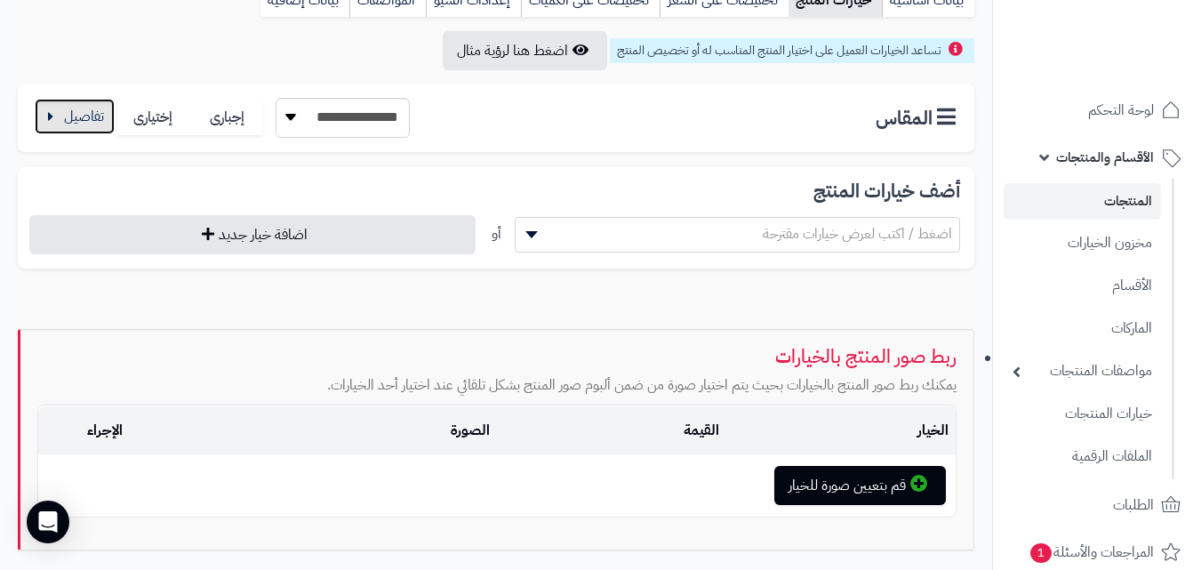
click at [72, 111] on button "button" at bounding box center [75, 117] width 80 height 36
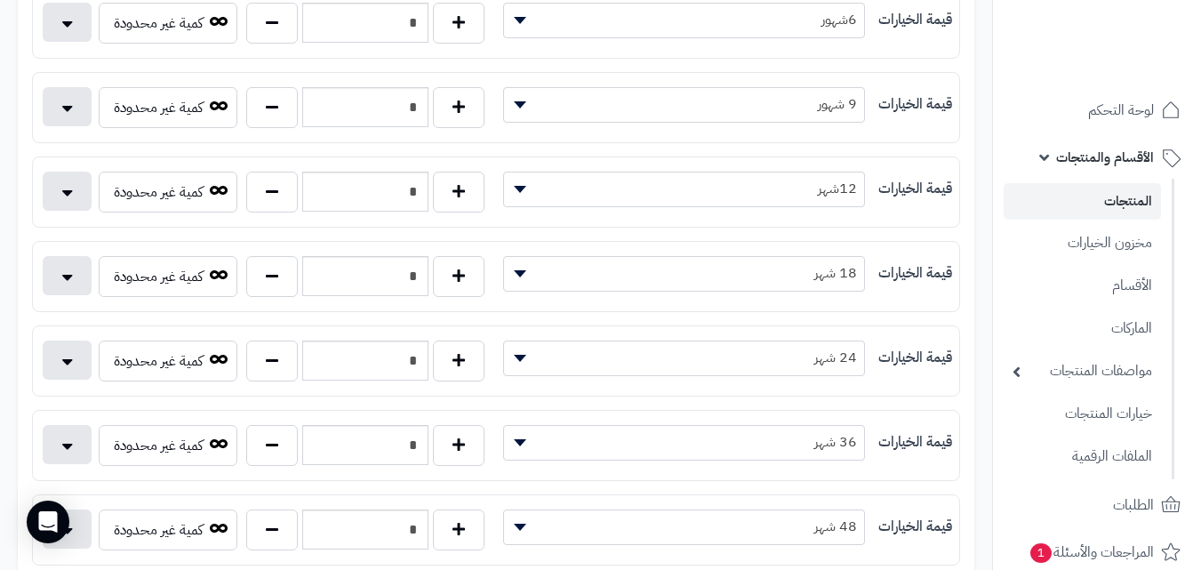
scroll to position [533, 0]
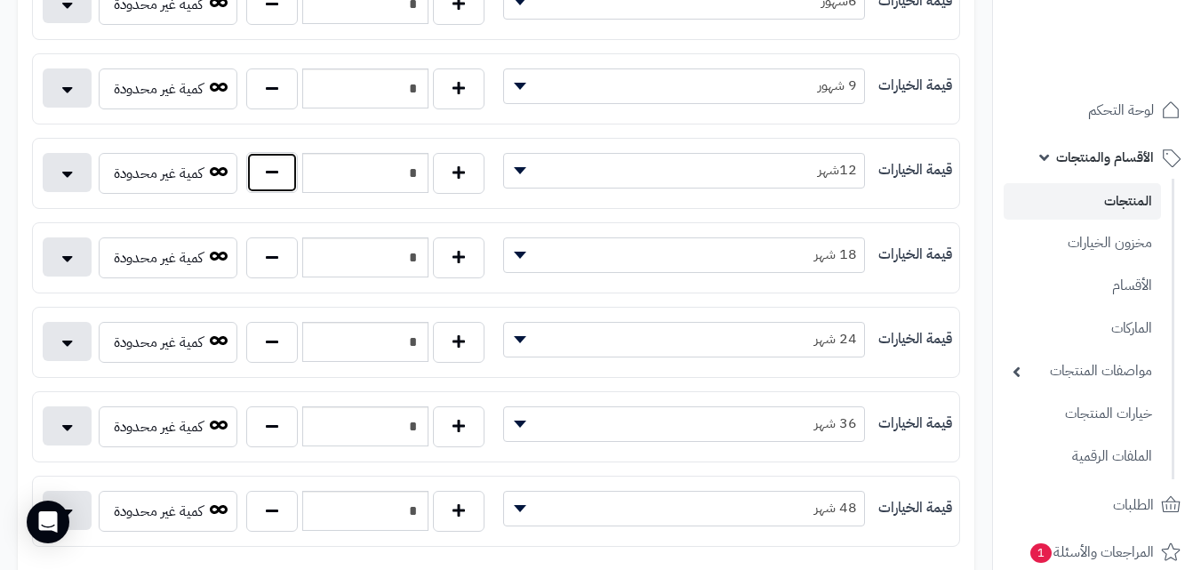
click at [287, 182] on button "button" at bounding box center [272, 172] width 52 height 41
type input "*"
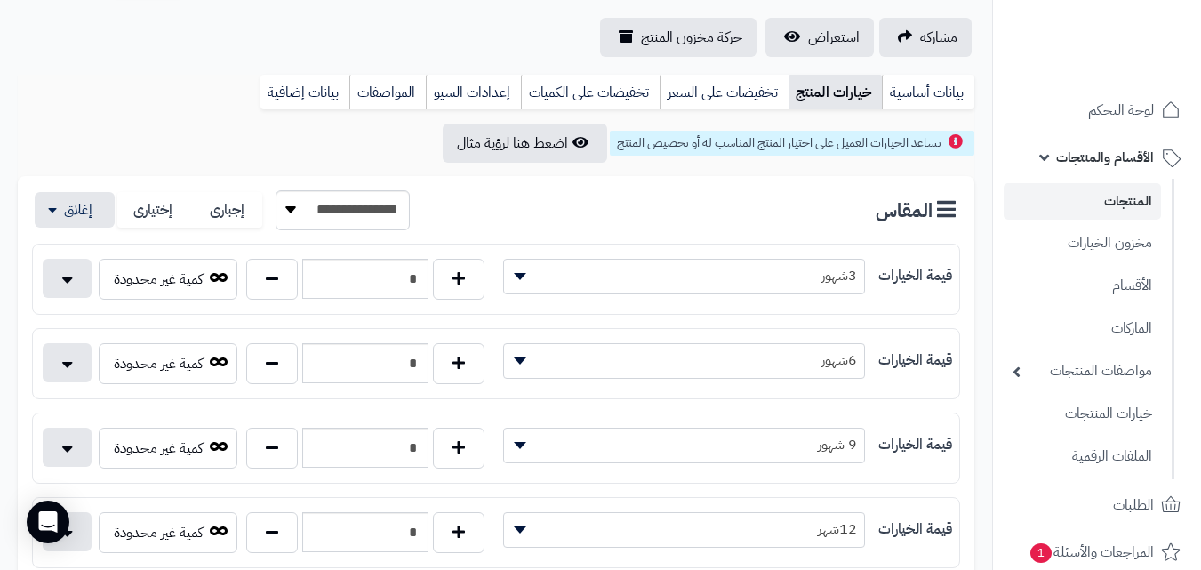
scroll to position [0, 0]
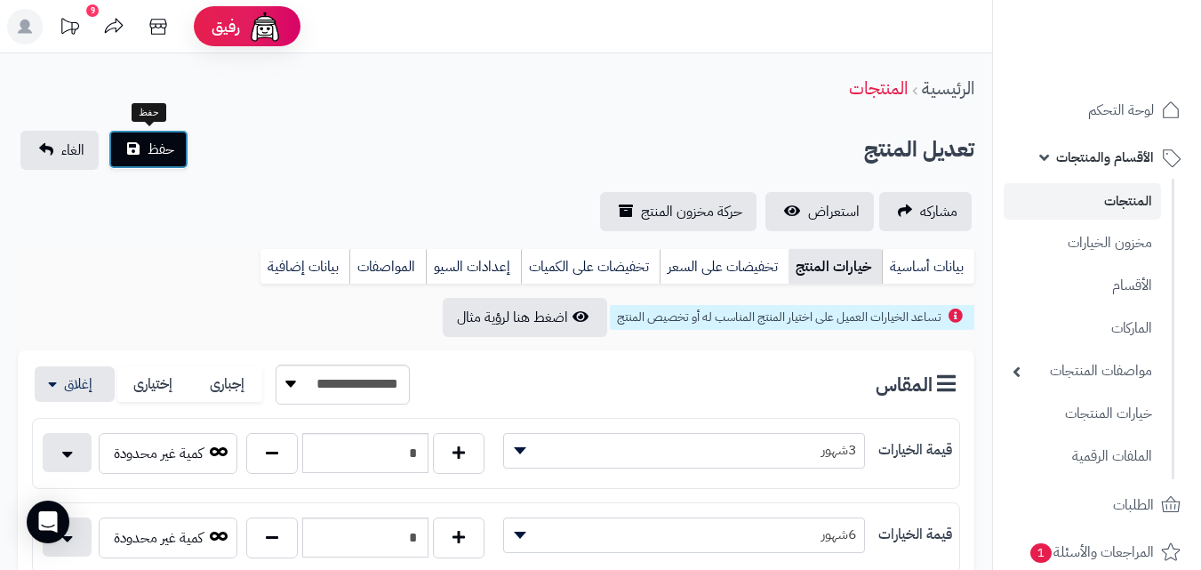
click at [162, 152] on span "حفظ" at bounding box center [161, 149] width 27 height 21
